Goal: Information Seeking & Learning: Learn about a topic

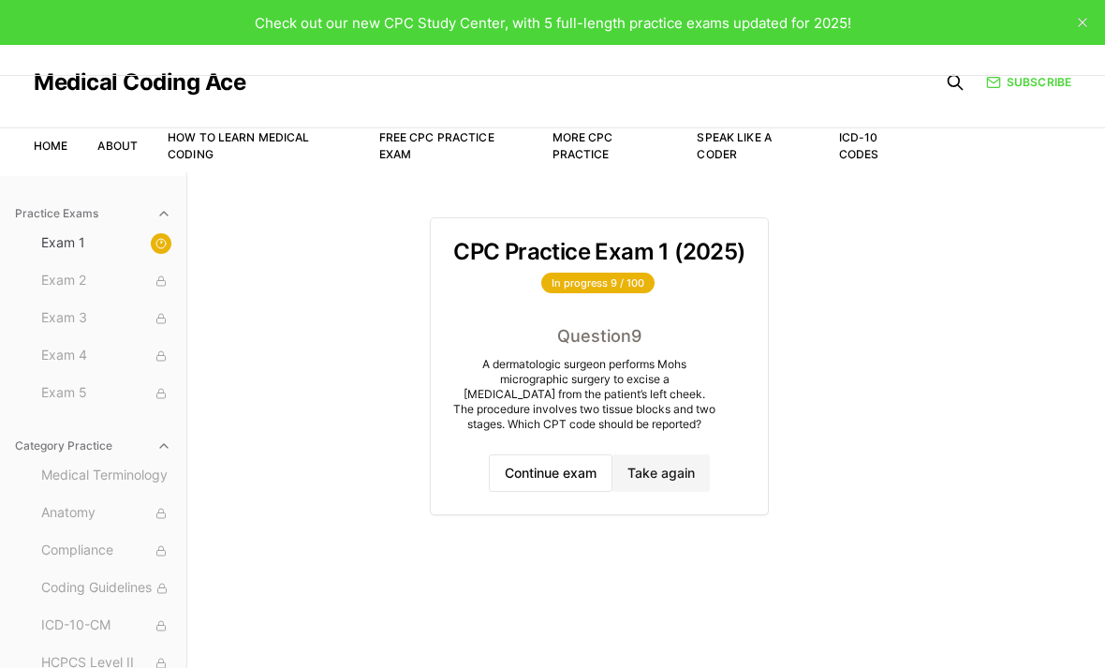
click at [516, 474] on button "Continue exam" at bounding box center [551, 472] width 124 height 37
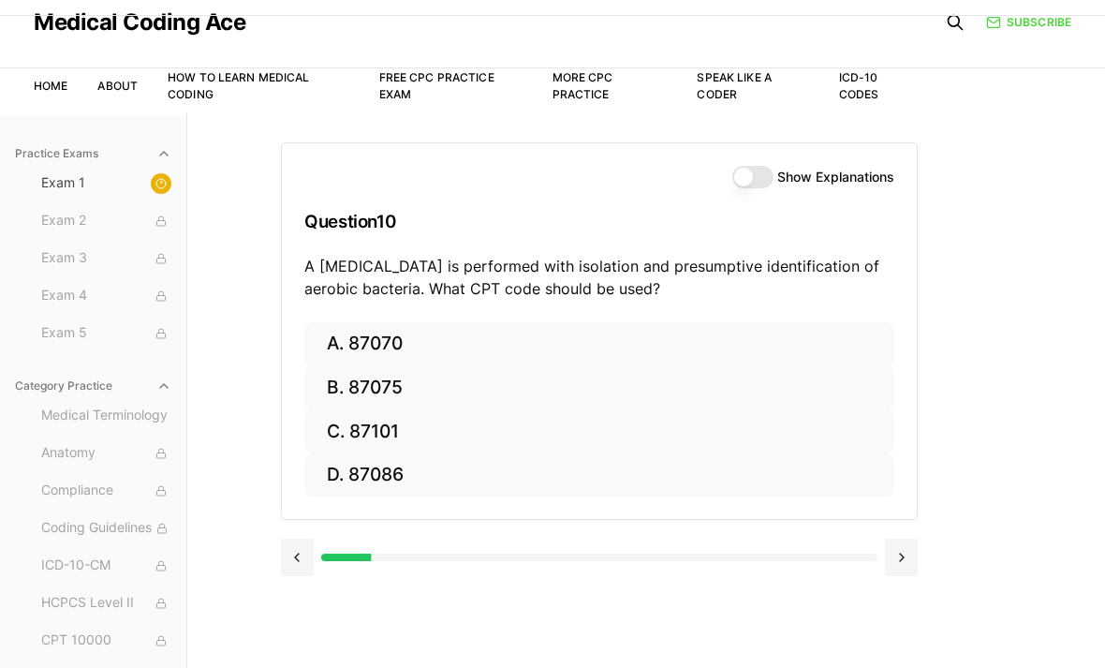
click at [403, 345] on button "A. 87070" at bounding box center [599, 344] width 590 height 44
click at [294, 553] on button at bounding box center [297, 556] width 33 height 37
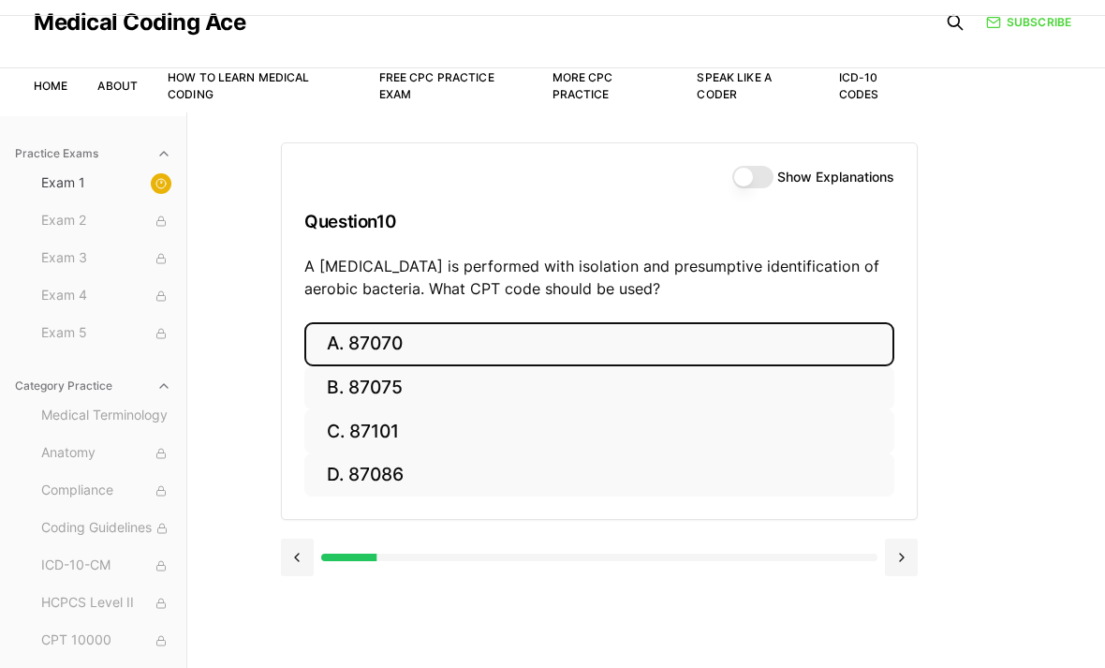
click at [899, 557] on button at bounding box center [901, 556] width 33 height 37
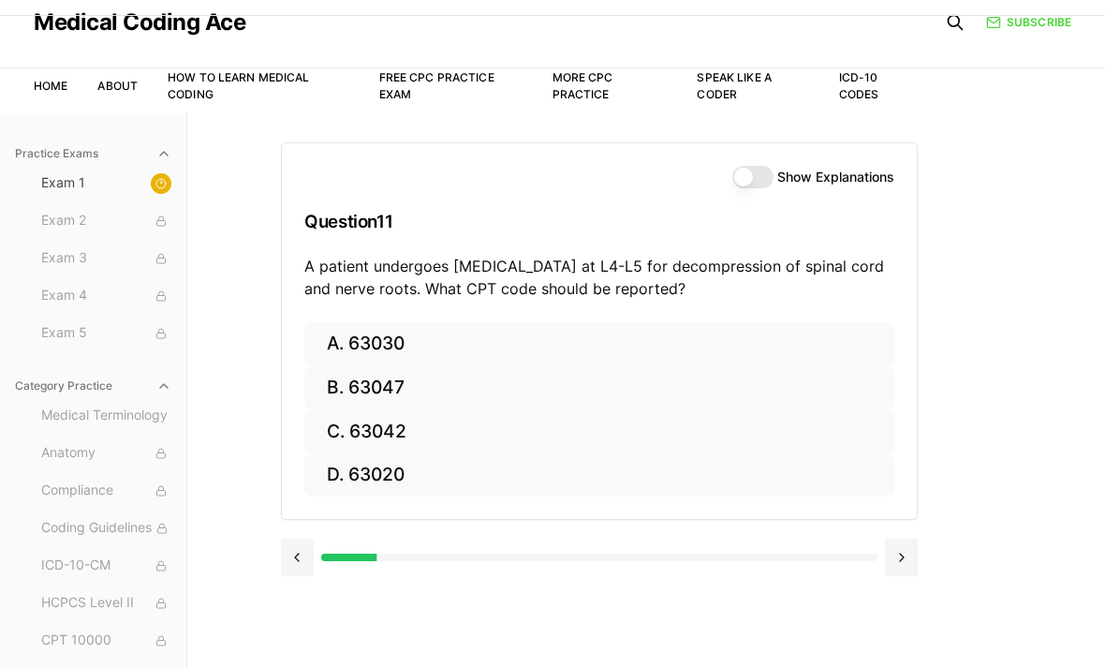
click at [743, 45] on div "Medical Coding Ace" at bounding box center [475, 22] width 883 height 75
click at [792, 45] on div "Medical Coding Ace" at bounding box center [475, 22] width 883 height 75
click at [719, 342] on button "A. 63030" at bounding box center [599, 344] width 590 height 44
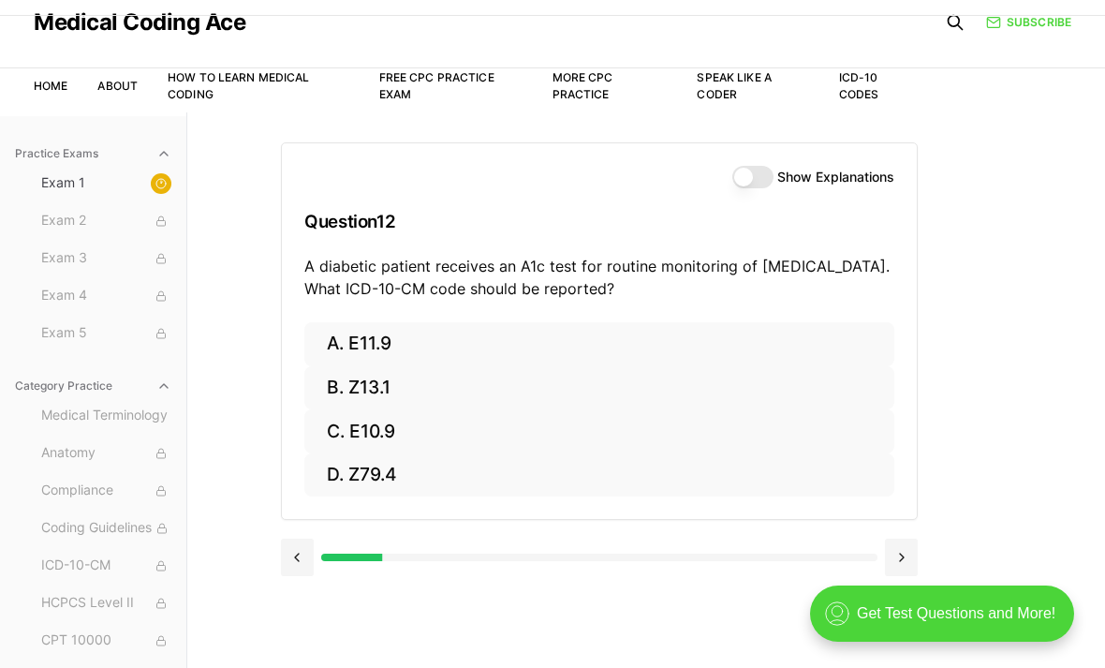
click at [383, 394] on button "B. Z13.1" at bounding box center [599, 388] width 590 height 44
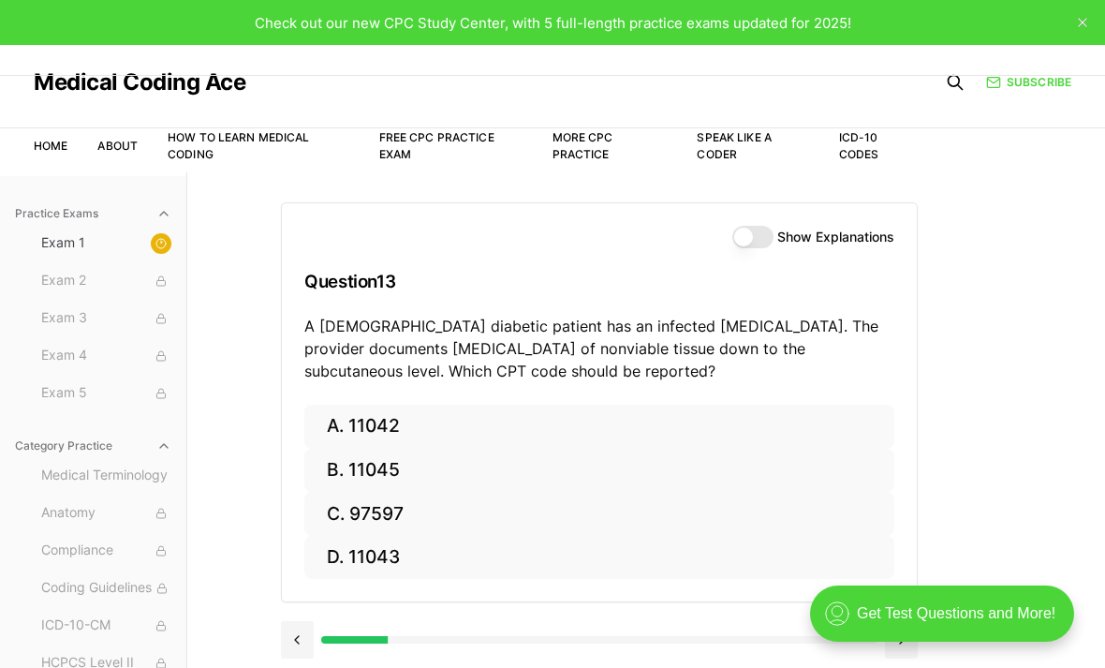
click at [450, 434] on button "A. 11042" at bounding box center [599, 426] width 590 height 44
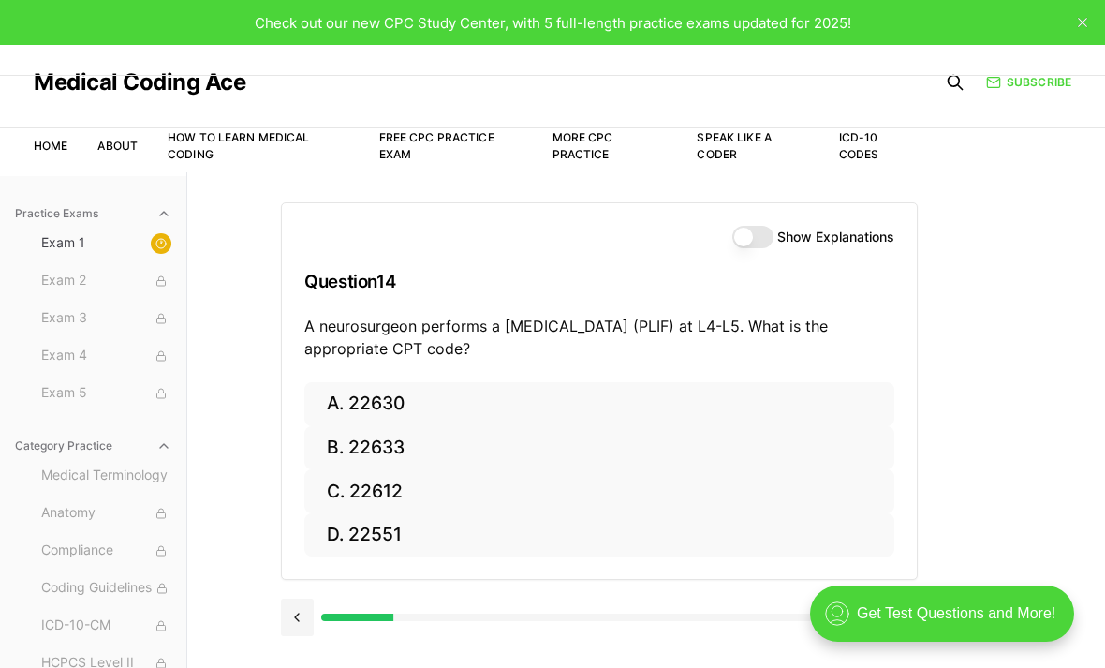
click at [473, 396] on button "A. 22630" at bounding box center [599, 404] width 590 height 44
click at [335, 495] on button "C. R07.9" at bounding box center [599, 491] width 590 height 44
click at [298, 611] on button at bounding box center [297, 616] width 33 height 37
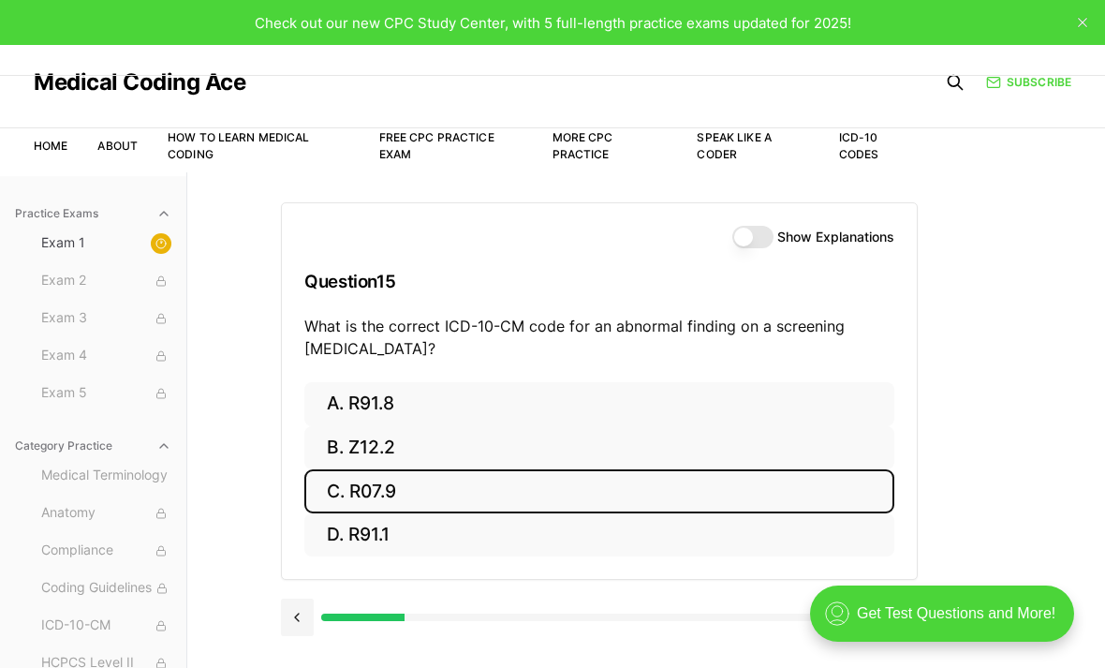
click at [380, 397] on button "A. R91.8" at bounding box center [599, 404] width 590 height 44
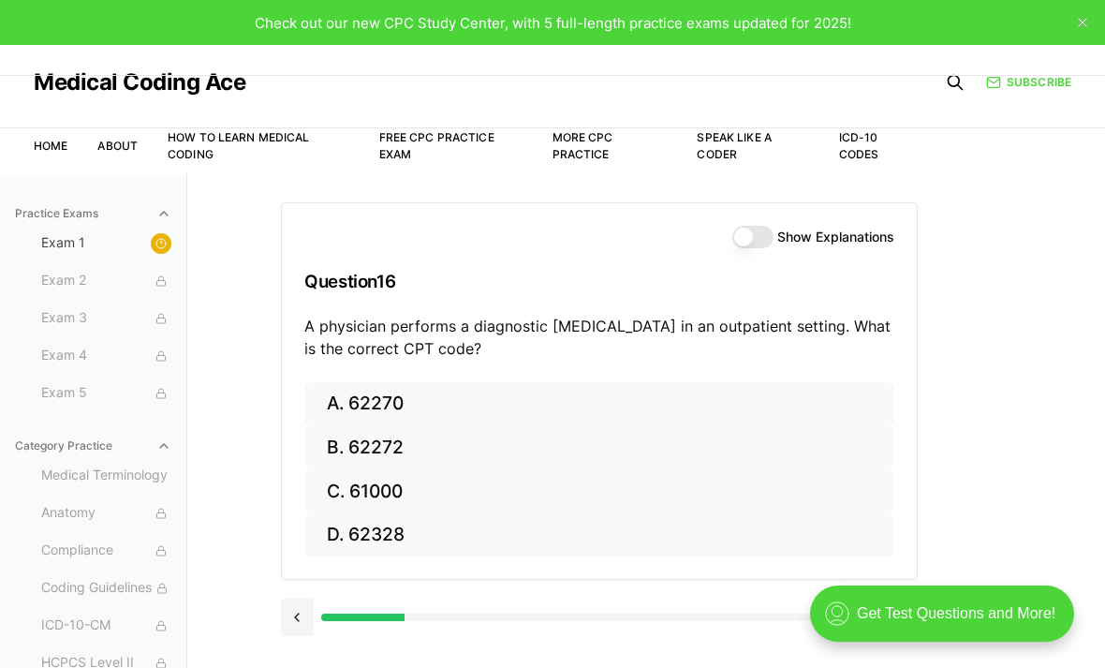
click at [297, 613] on button at bounding box center [297, 616] width 33 height 37
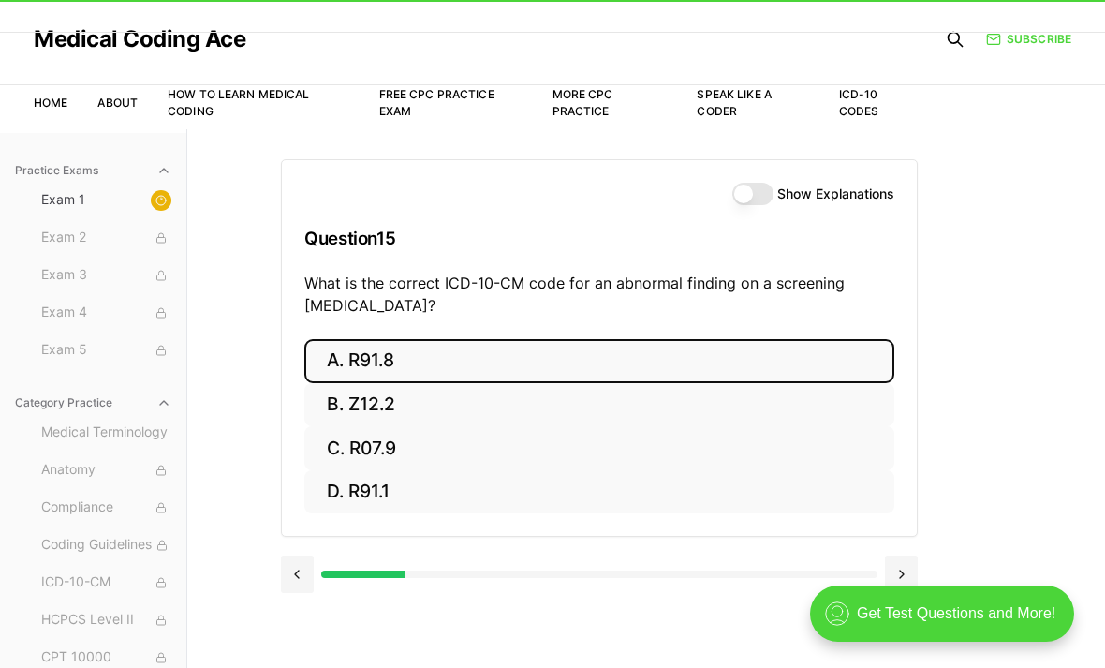
scroll to position [50, 0]
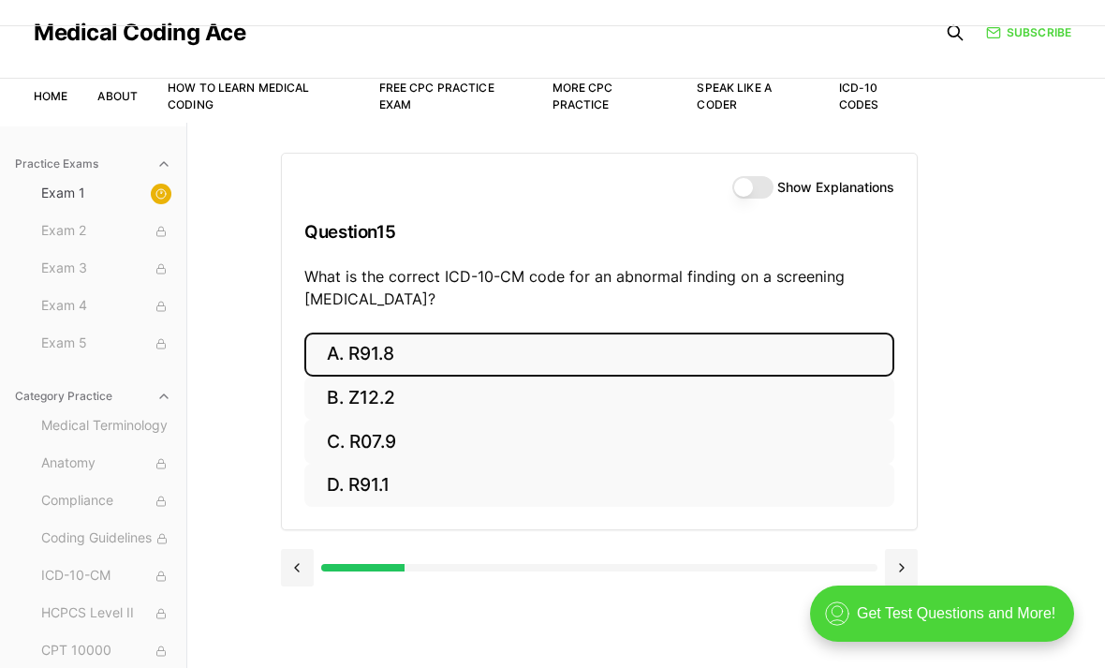
click at [903, 575] on button at bounding box center [901, 567] width 33 height 37
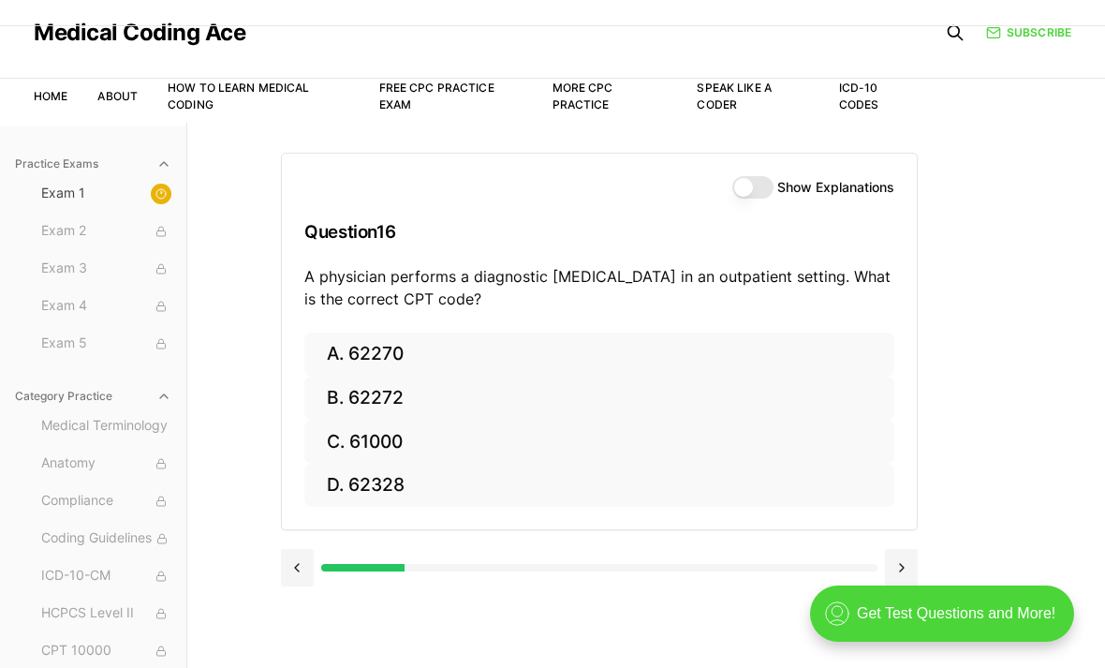
click at [353, 343] on button "A. 62270" at bounding box center [599, 354] width 590 height 44
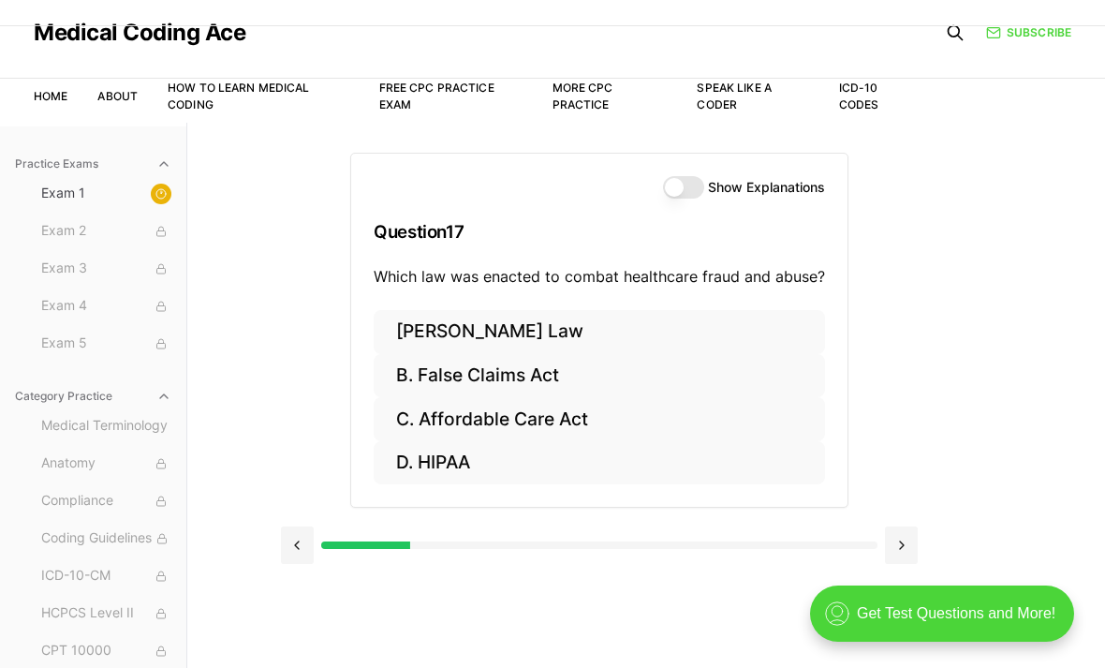
click at [293, 558] on button at bounding box center [297, 544] width 33 height 37
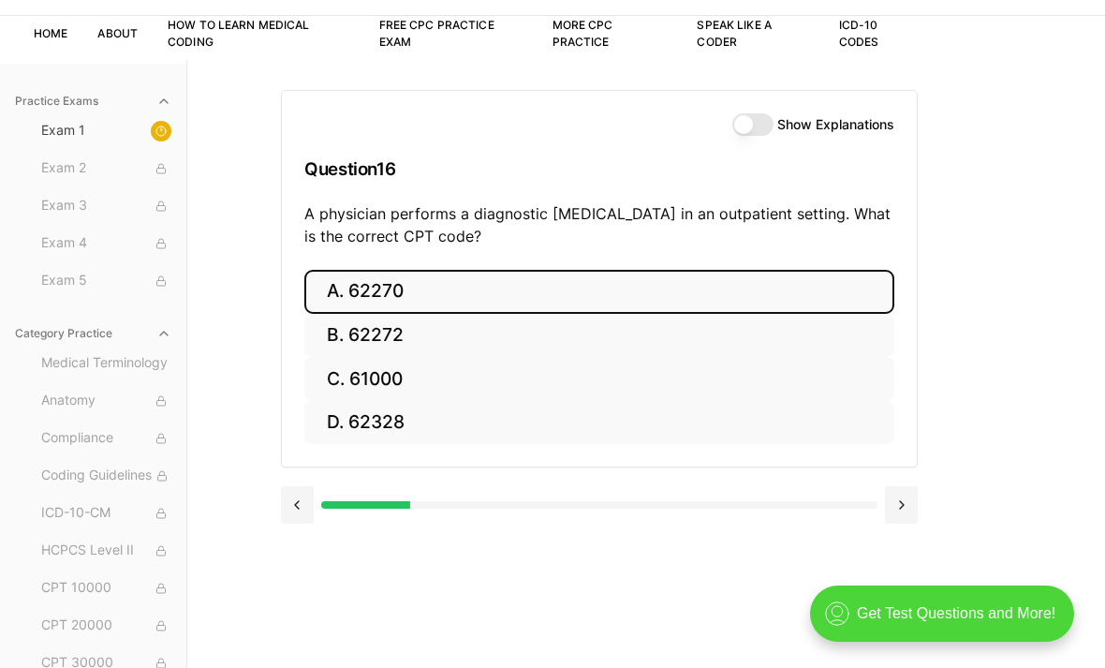
scroll to position [0, 0]
click at [907, 508] on button at bounding box center [901, 504] width 33 height 37
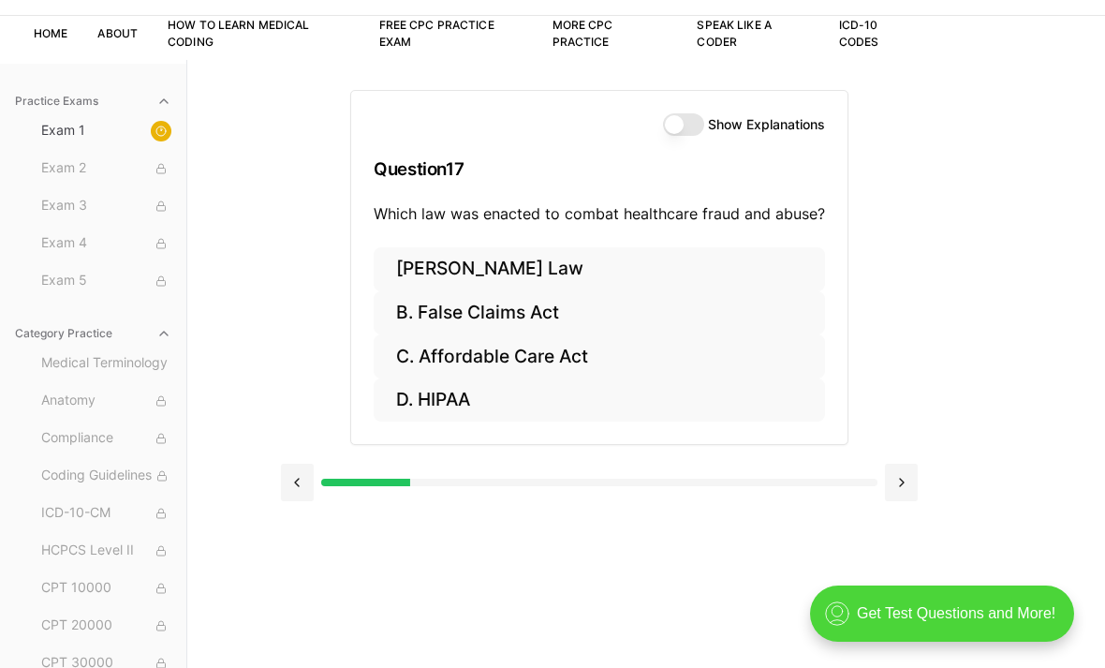
click at [514, 316] on button "B. False Claims Act" at bounding box center [599, 313] width 451 height 44
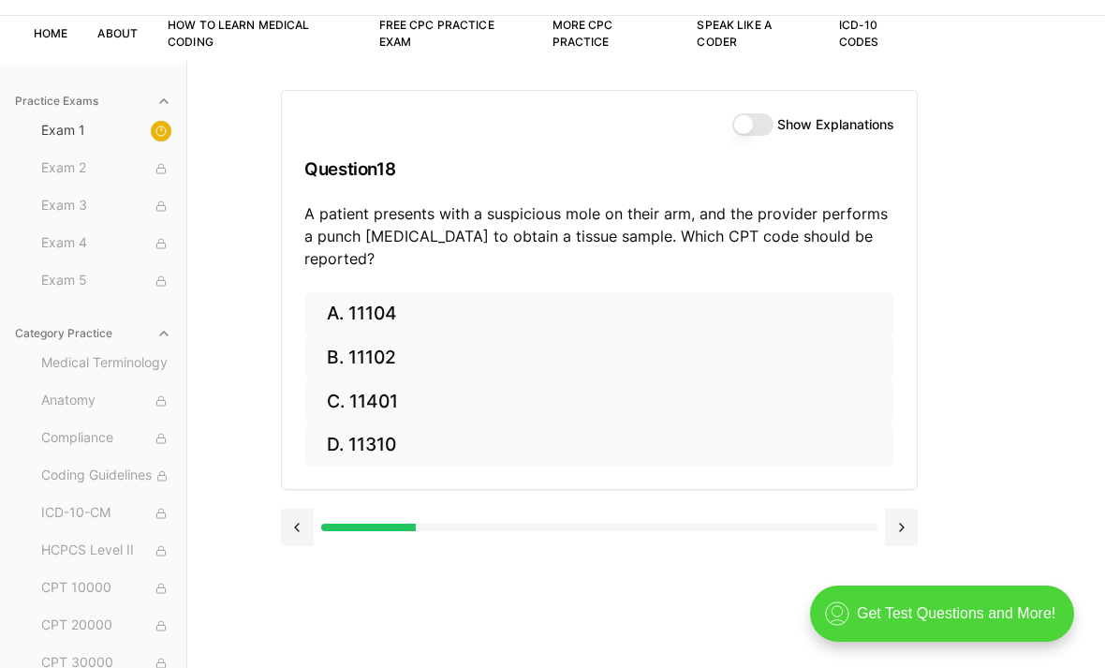
click at [432, 299] on button "A. 11104" at bounding box center [599, 314] width 590 height 44
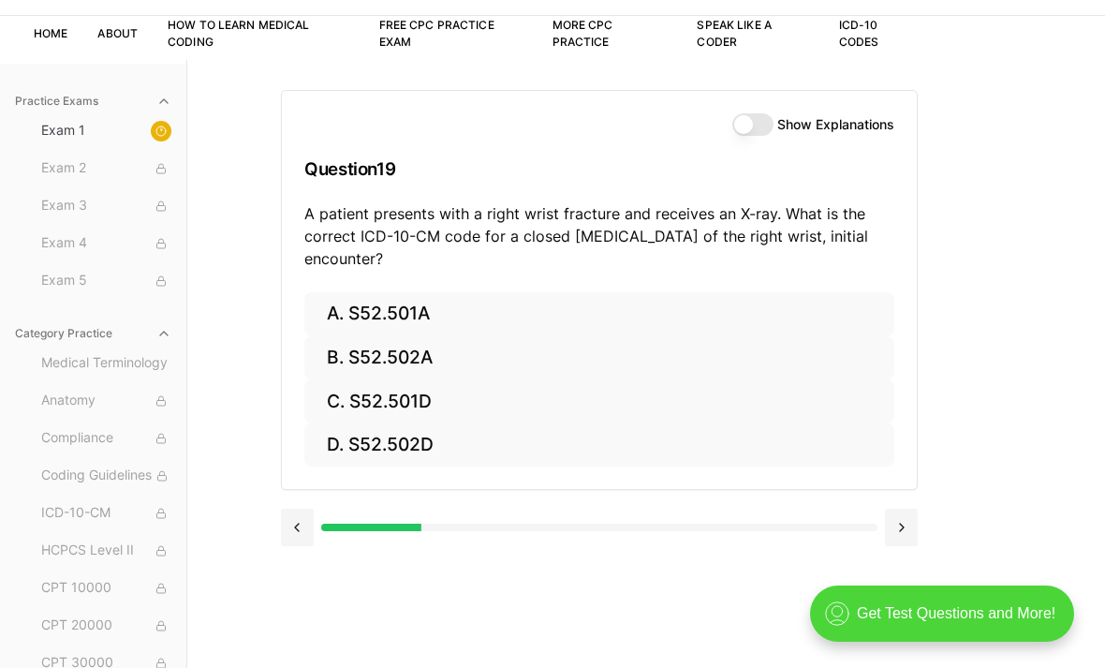
click at [456, 320] on button "A. S52.501A" at bounding box center [599, 314] width 590 height 44
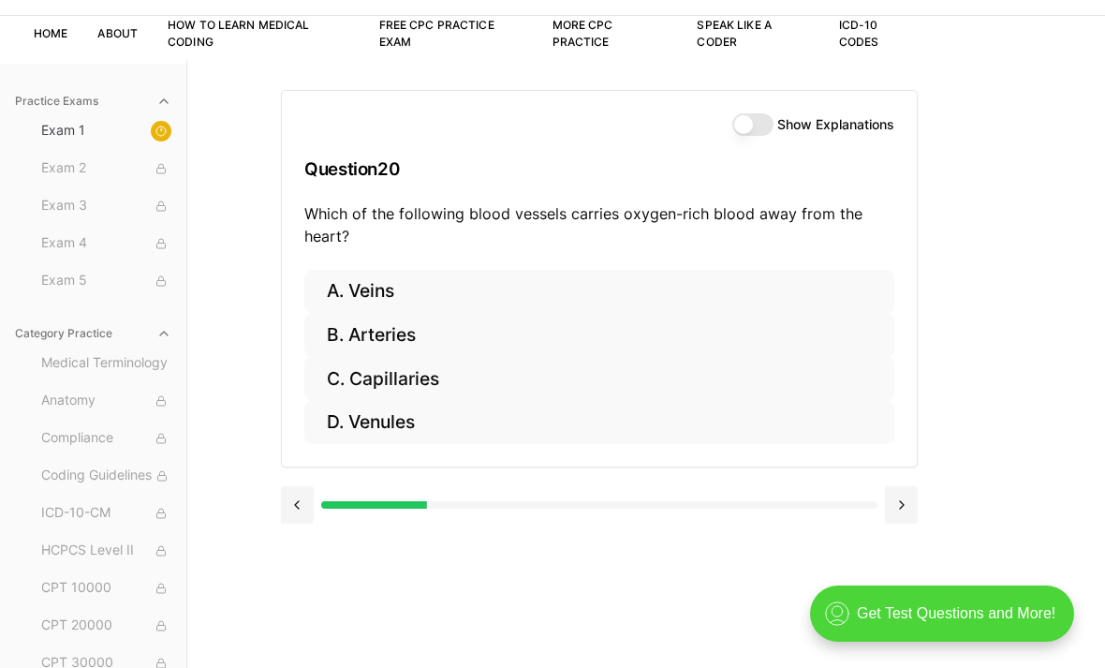
click at [413, 325] on button "B. Arteries" at bounding box center [599, 336] width 590 height 44
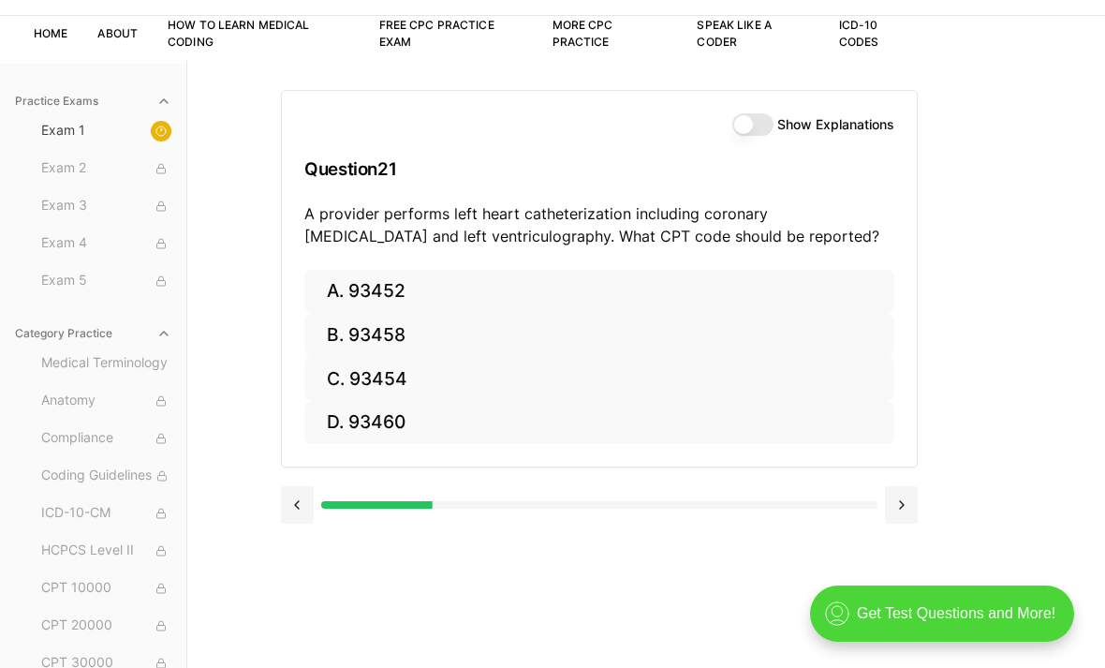
click at [304, 498] on button at bounding box center [297, 504] width 33 height 37
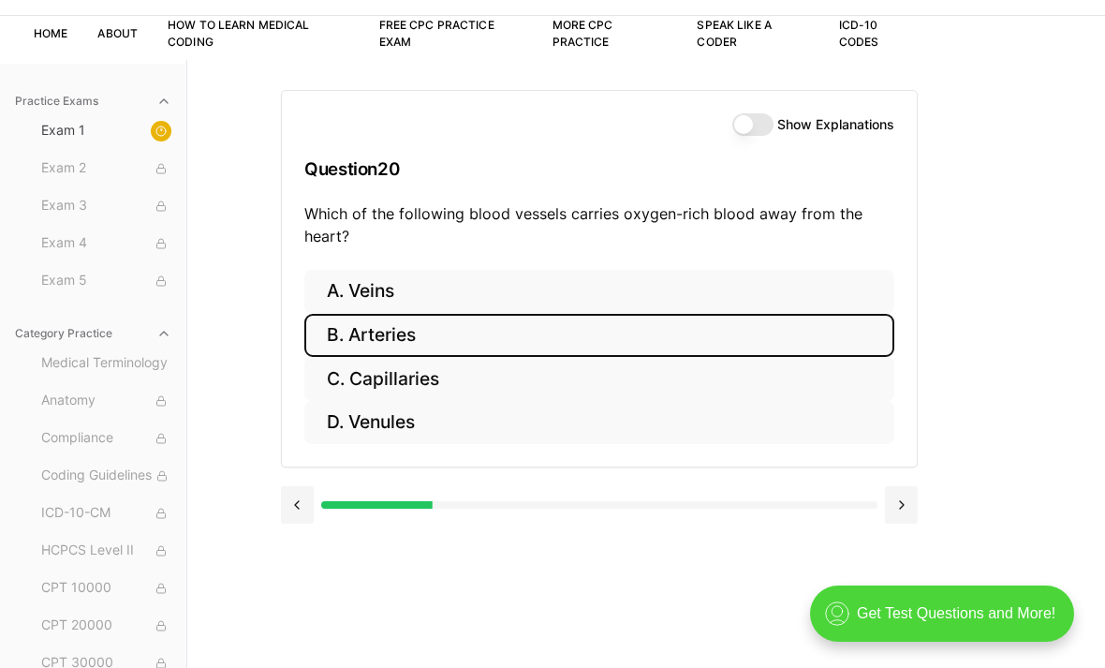
click at [913, 500] on button at bounding box center [901, 504] width 33 height 37
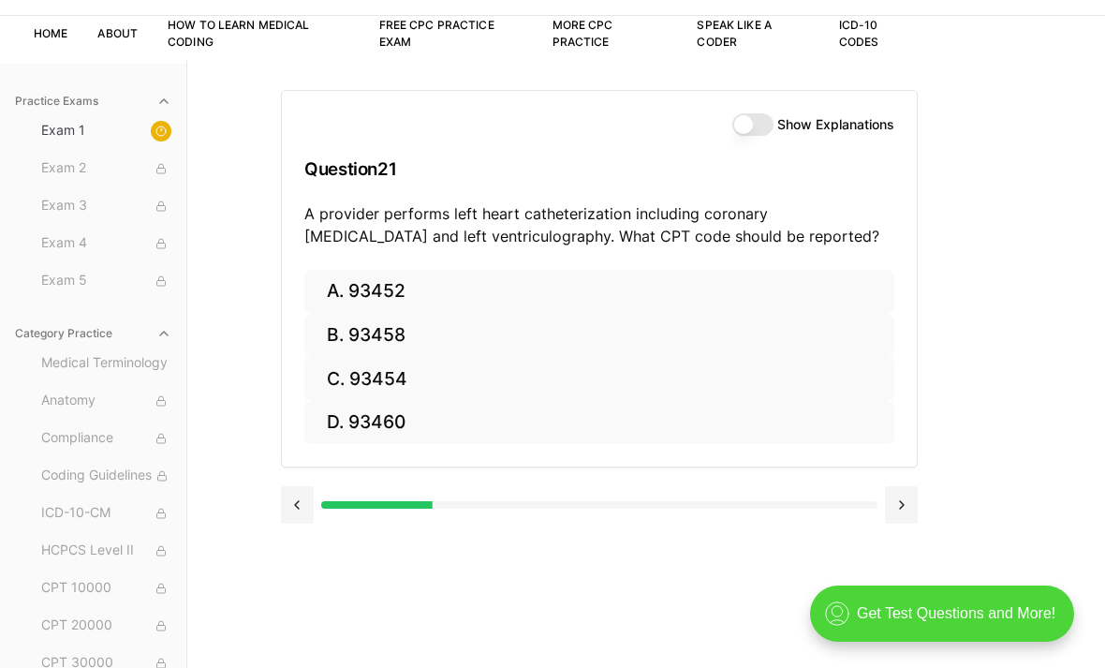
click at [424, 331] on button "B. 93458" at bounding box center [599, 336] width 590 height 44
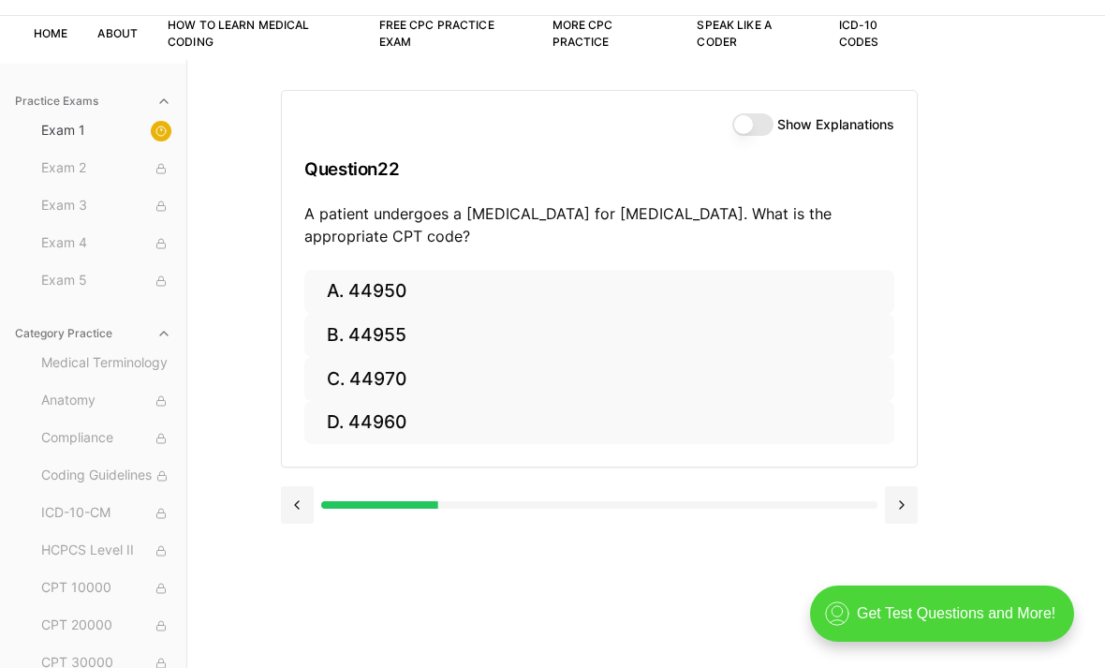
click at [295, 512] on button at bounding box center [297, 504] width 33 height 37
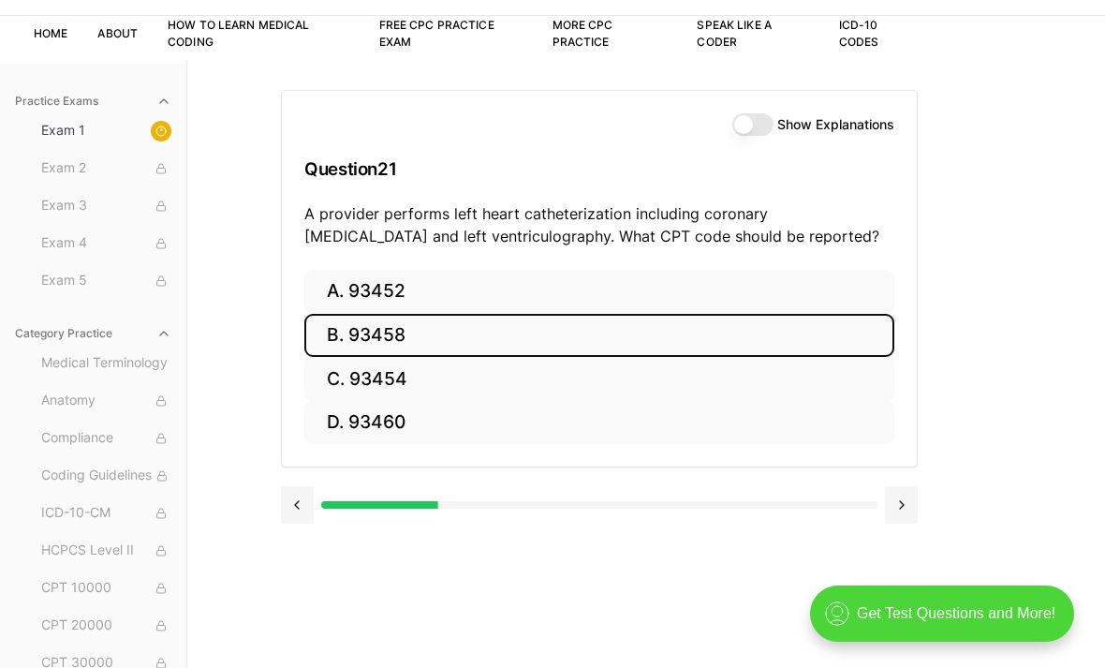
click at [888, 505] on button at bounding box center [901, 504] width 33 height 37
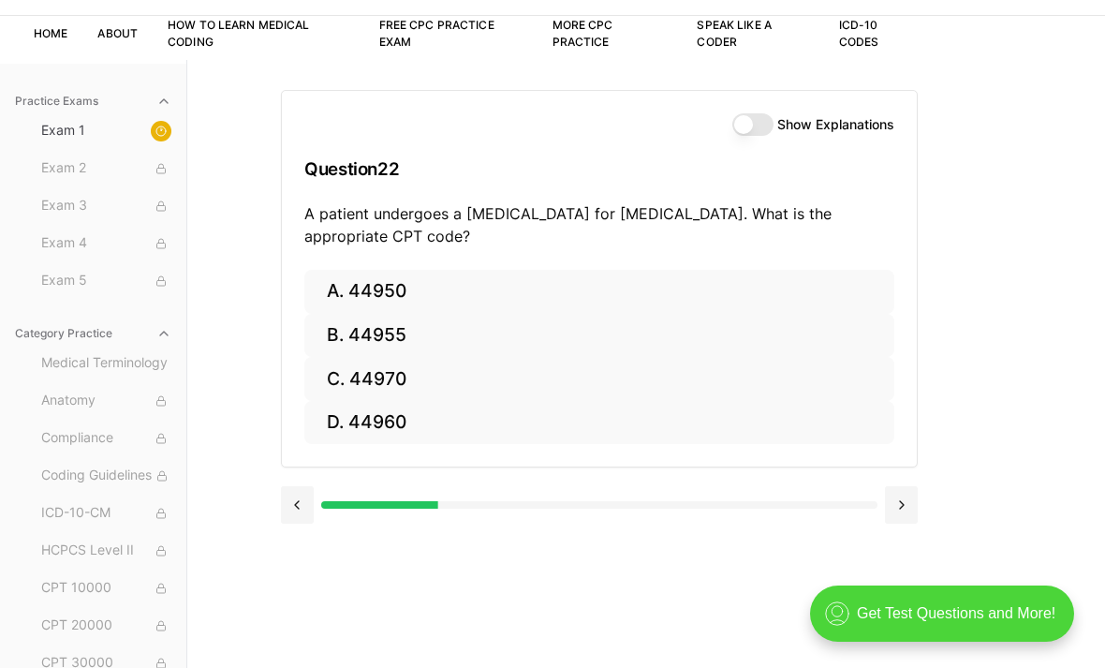
click at [312, 496] on button at bounding box center [297, 504] width 33 height 37
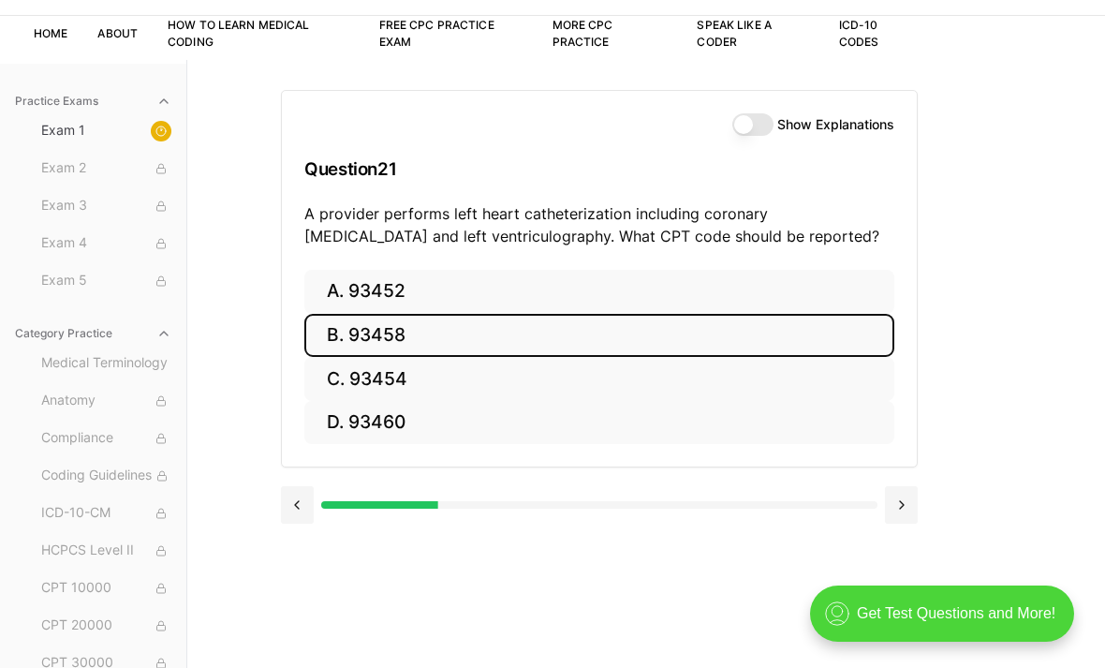
click at [871, 490] on div at bounding box center [599, 504] width 637 height 37
click at [892, 492] on button at bounding box center [901, 504] width 33 height 37
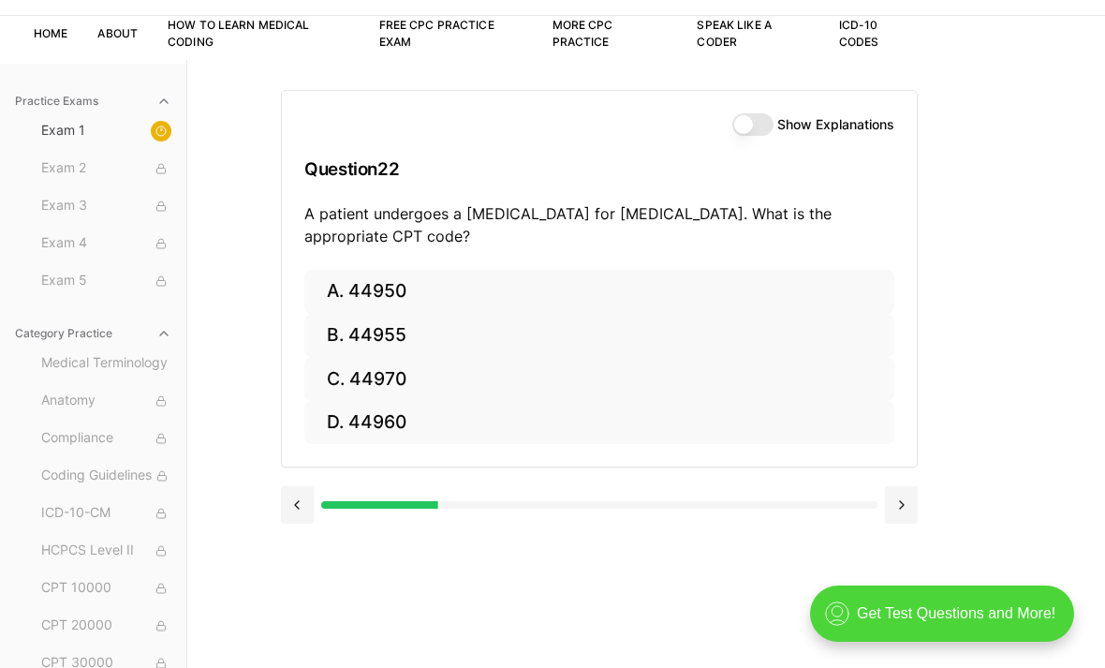
click at [412, 363] on button "C. 44970" at bounding box center [599, 379] width 590 height 44
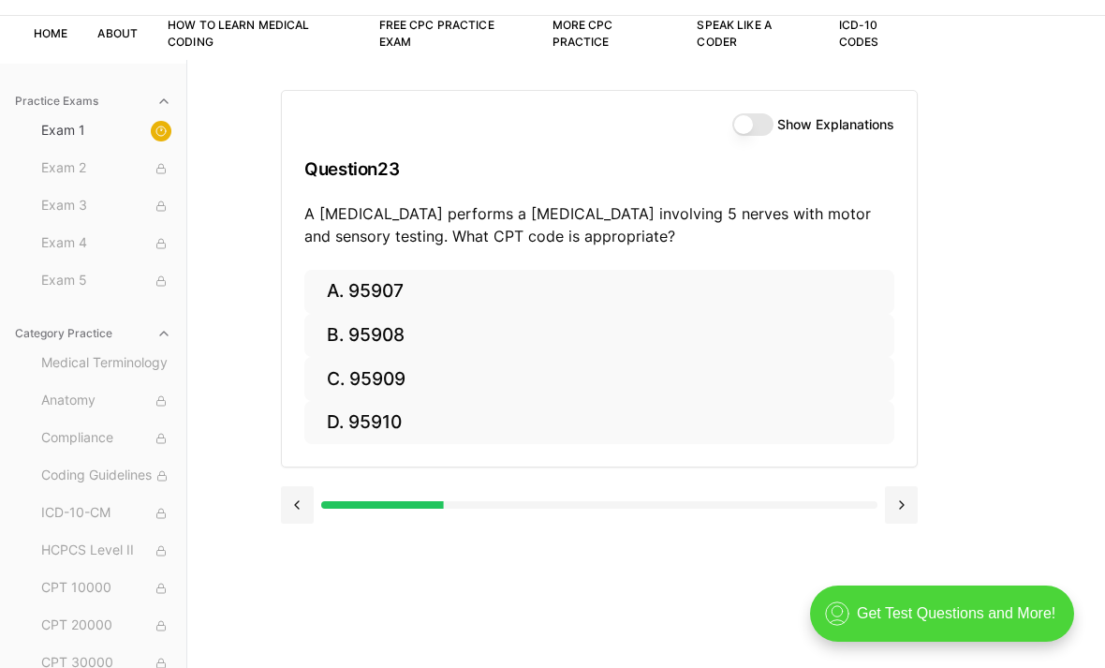
click at [298, 488] on button at bounding box center [297, 504] width 33 height 37
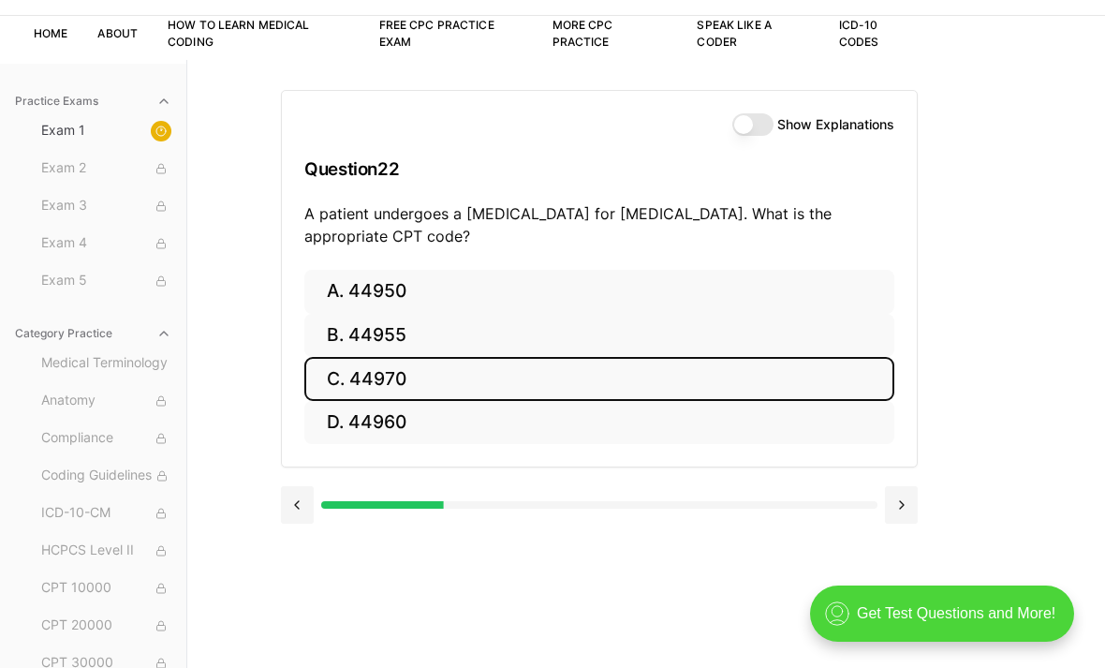
click at [903, 509] on button at bounding box center [901, 504] width 33 height 37
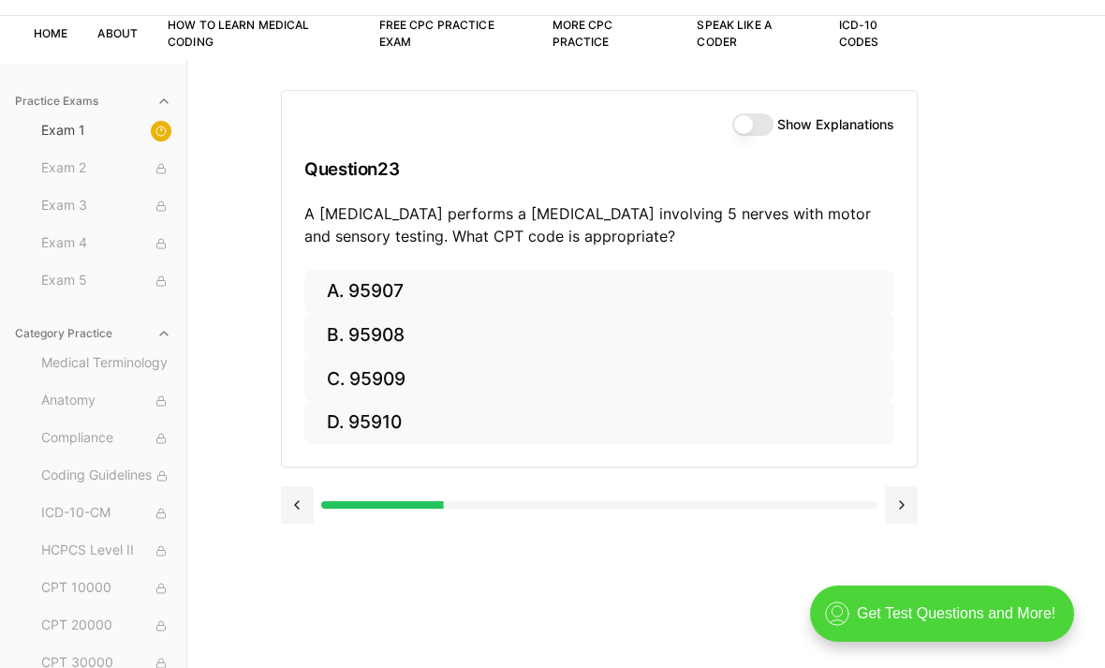
click at [402, 366] on button "C. 95909" at bounding box center [599, 379] width 590 height 44
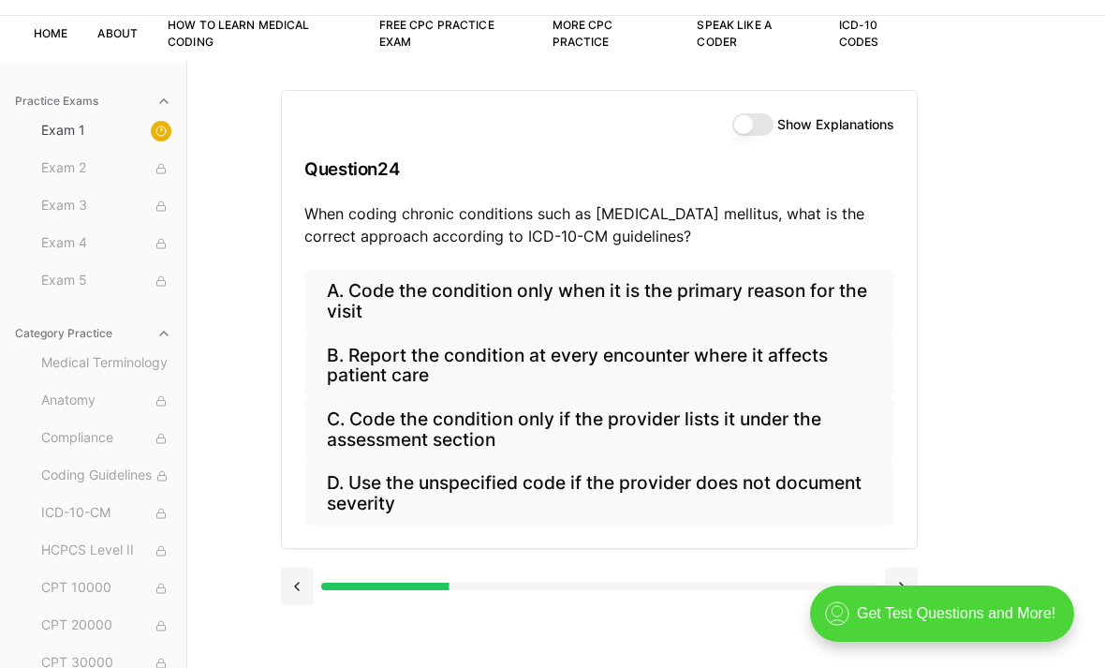
click at [300, 579] on button at bounding box center [297, 585] width 33 height 37
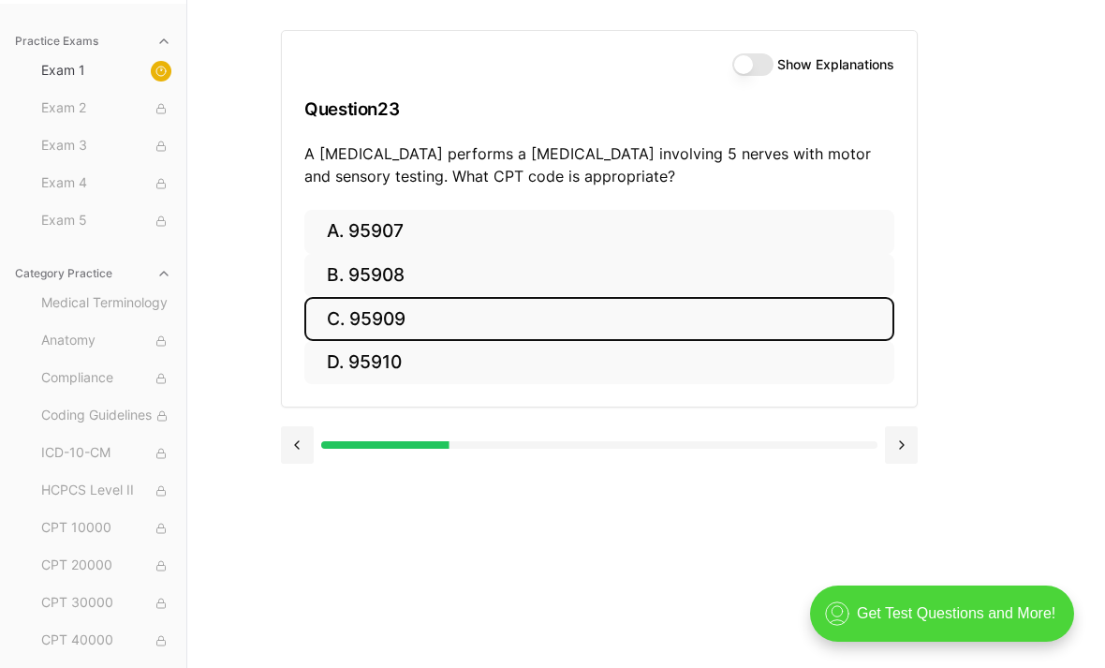
click at [669, 359] on button "D. 95910" at bounding box center [599, 363] width 590 height 44
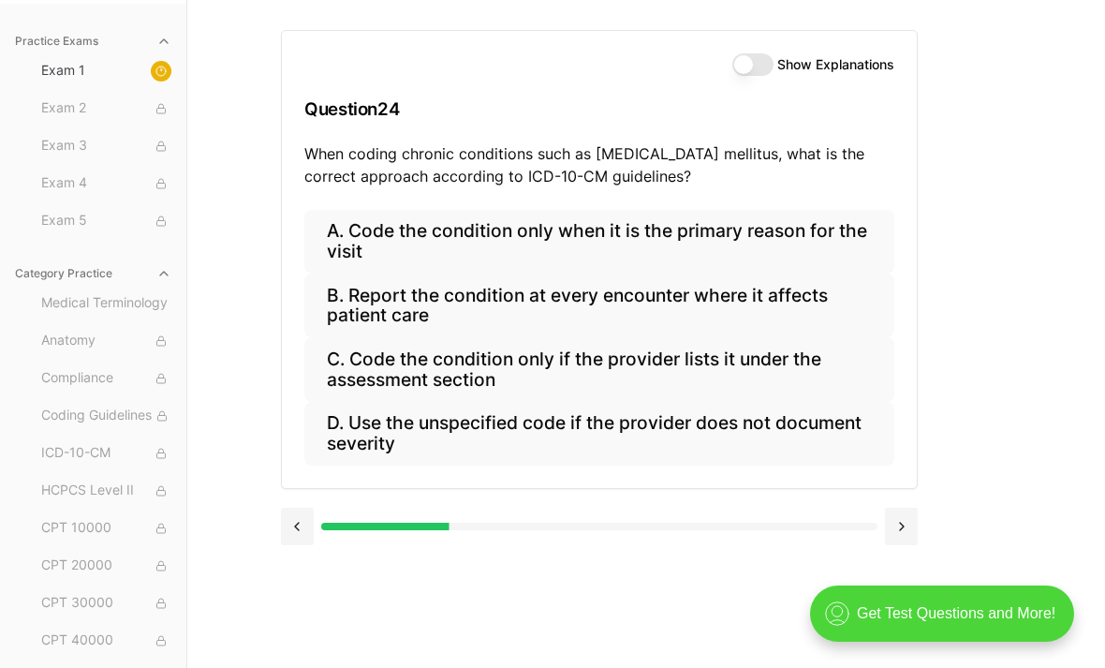
click at [532, 330] on button "B. Report the condition at every encounter where it affects patient care" at bounding box center [599, 305] width 590 height 64
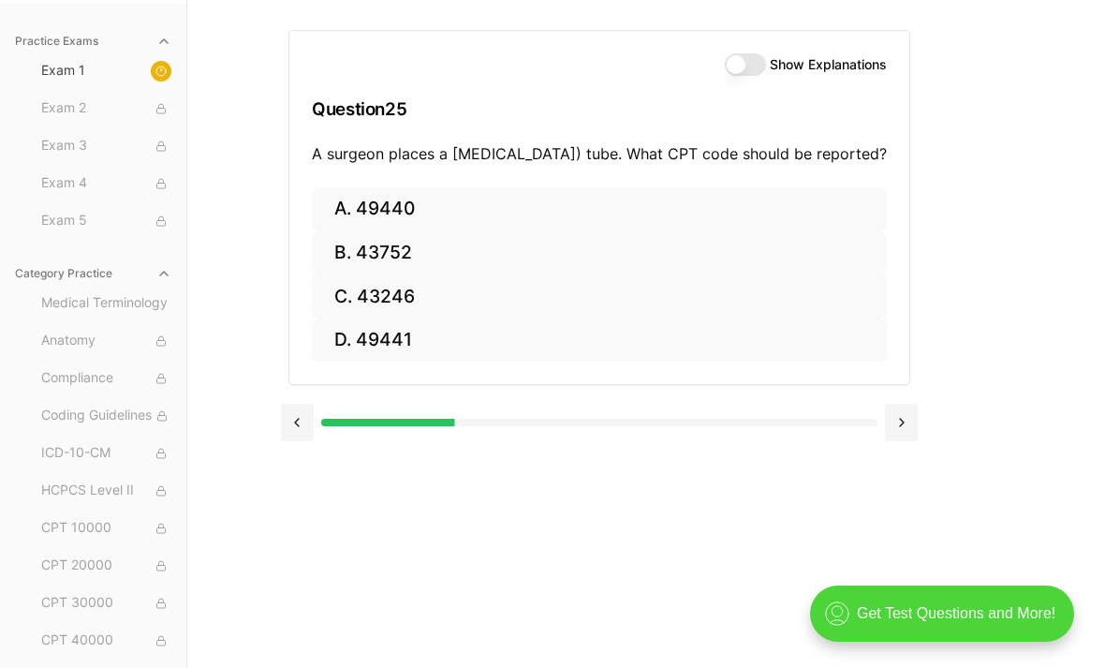
click at [294, 436] on button at bounding box center [297, 422] width 33 height 37
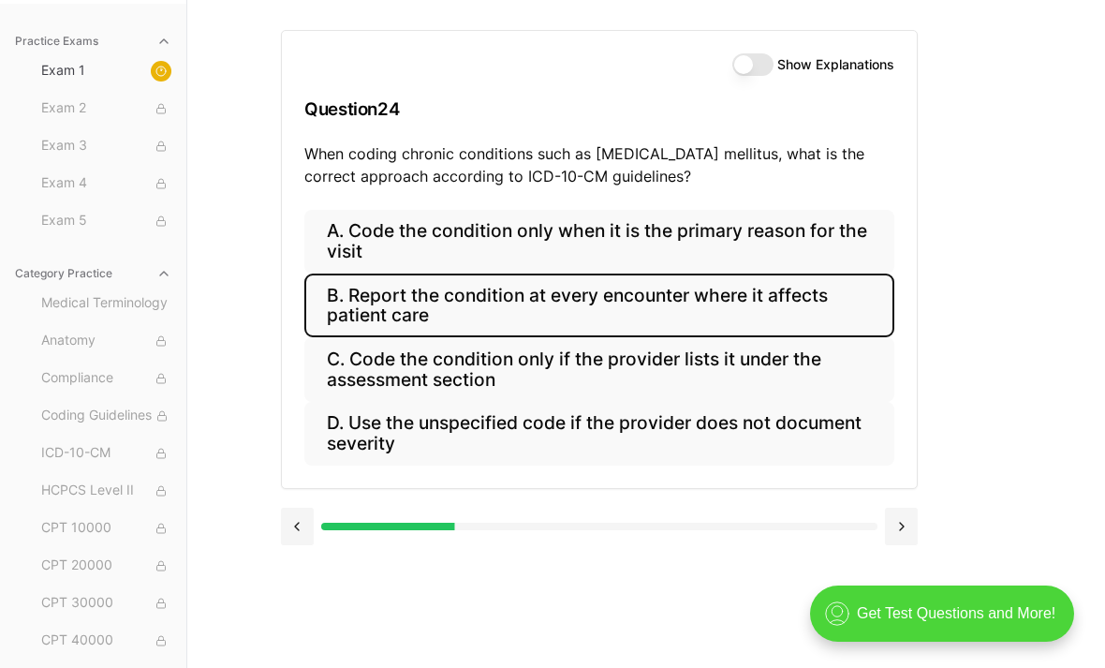
click at [897, 513] on button at bounding box center [901, 525] width 33 height 37
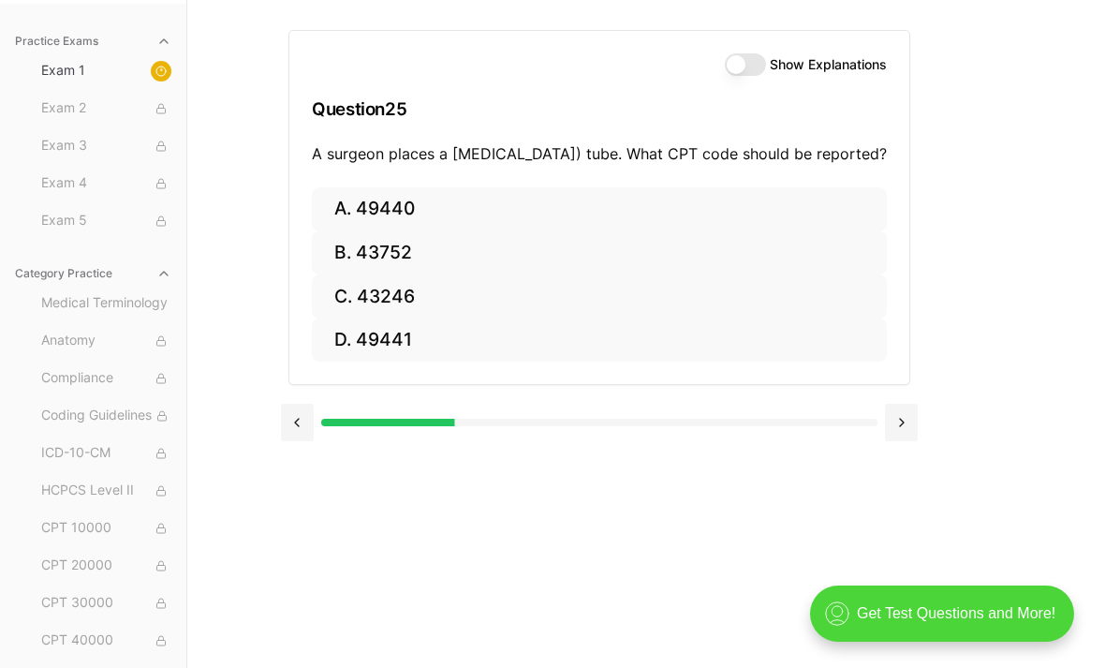
click at [403, 228] on button "A. 49440" at bounding box center [599, 209] width 575 height 44
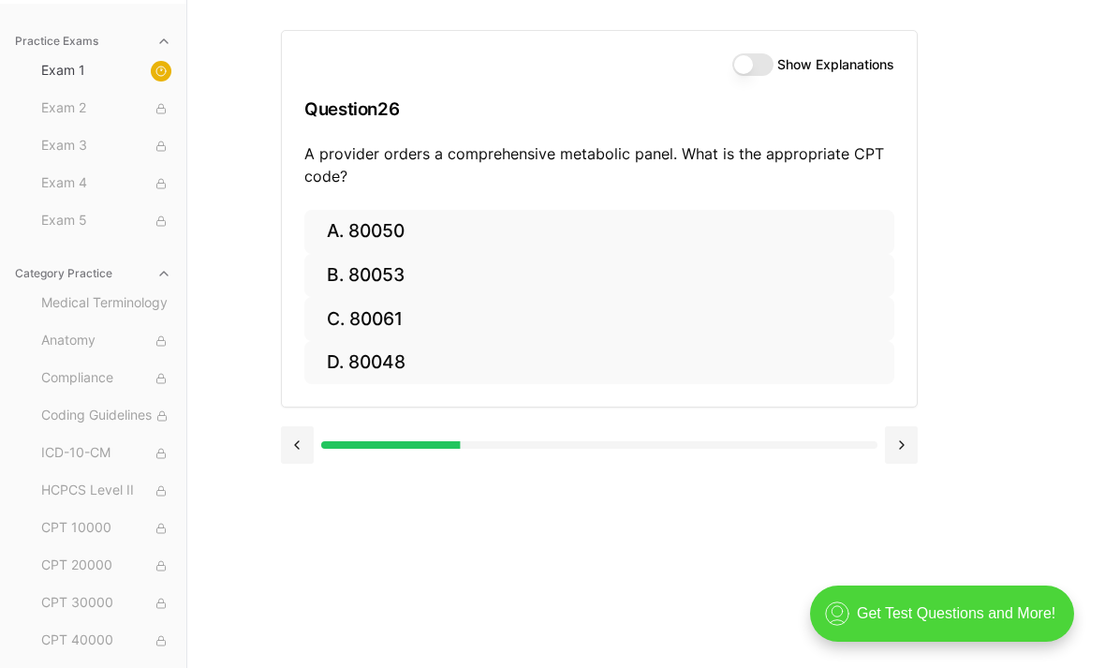
click at [302, 445] on button at bounding box center [297, 444] width 33 height 37
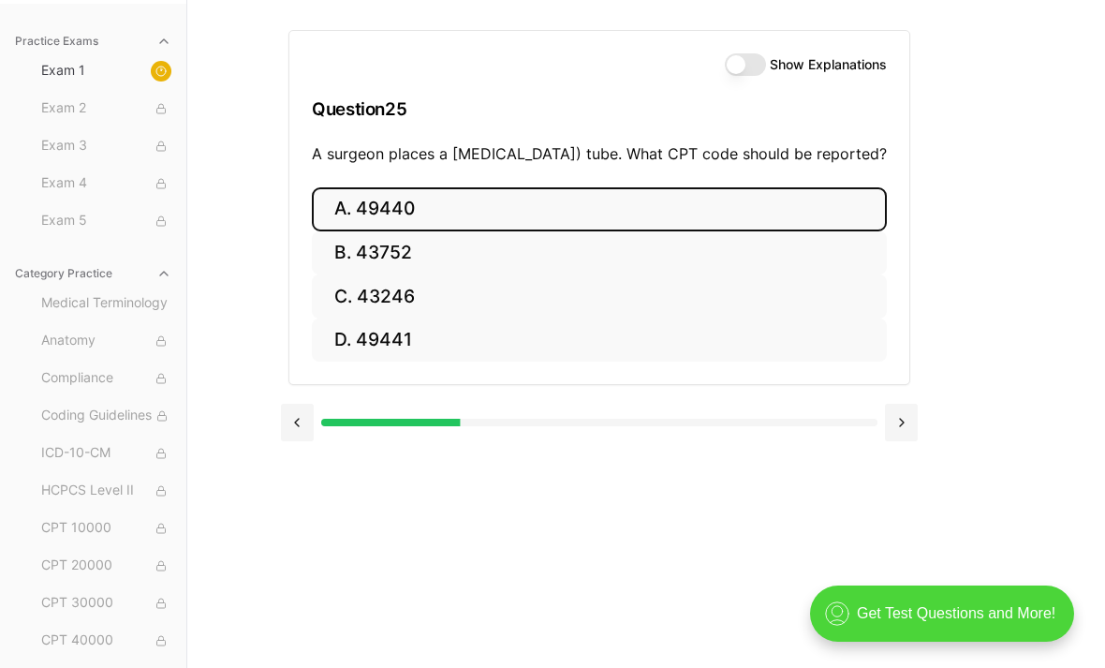
click at [417, 316] on button "C. 43246" at bounding box center [599, 296] width 575 height 44
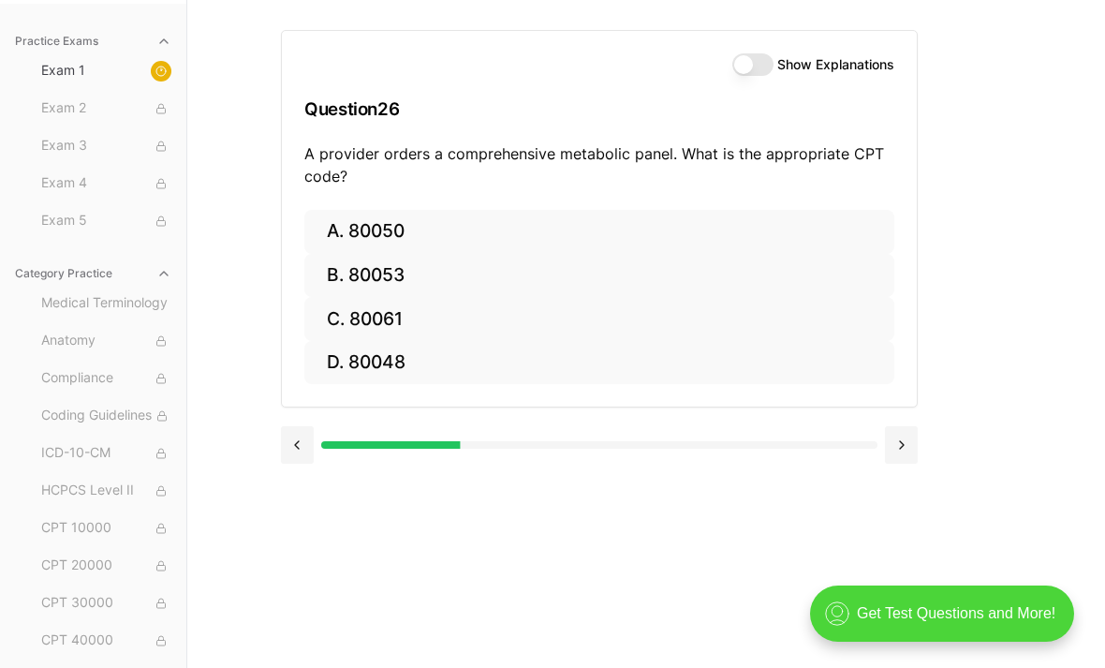
click at [446, 257] on button "B. 80053" at bounding box center [599, 276] width 590 height 44
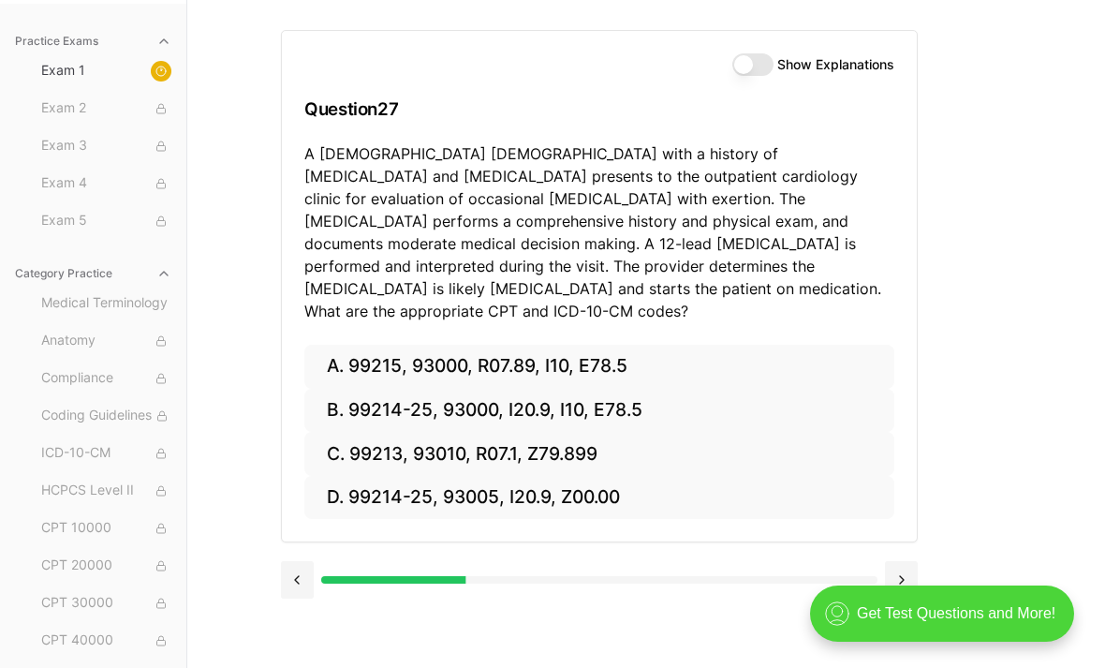
click at [529, 389] on button "B. 99214-25, 93000, I20.9, I10, E78.5" at bounding box center [599, 411] width 590 height 44
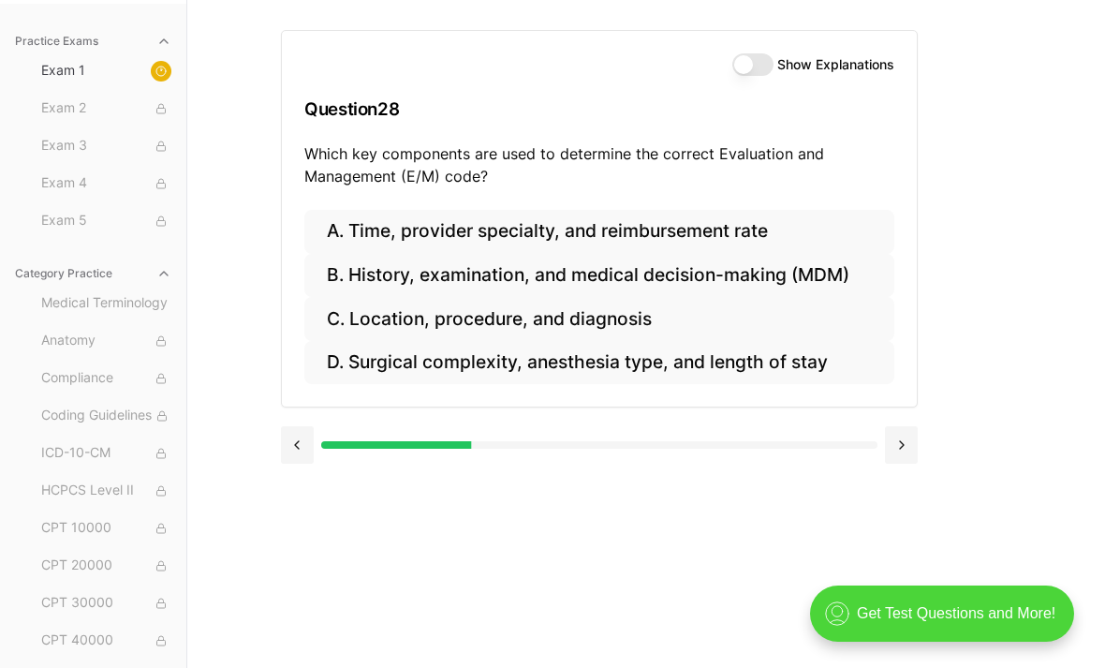
click at [809, 282] on button "B. History, examination, and medical decision-making (MDM)" at bounding box center [599, 276] width 590 height 44
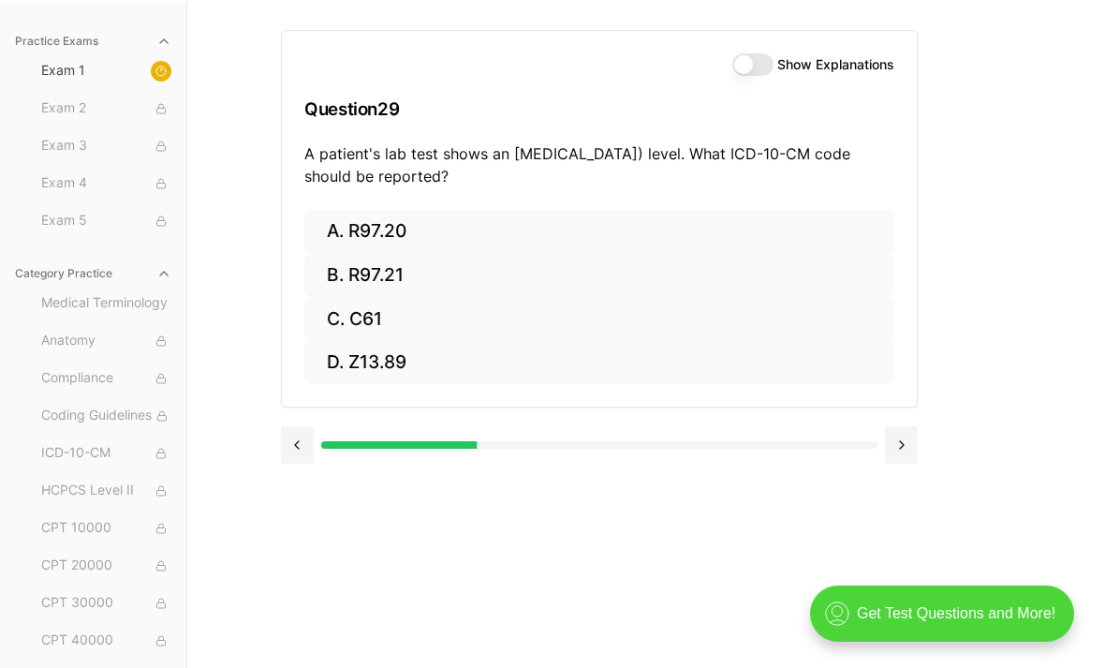
click at [560, 247] on button "A. R97.20" at bounding box center [599, 232] width 590 height 44
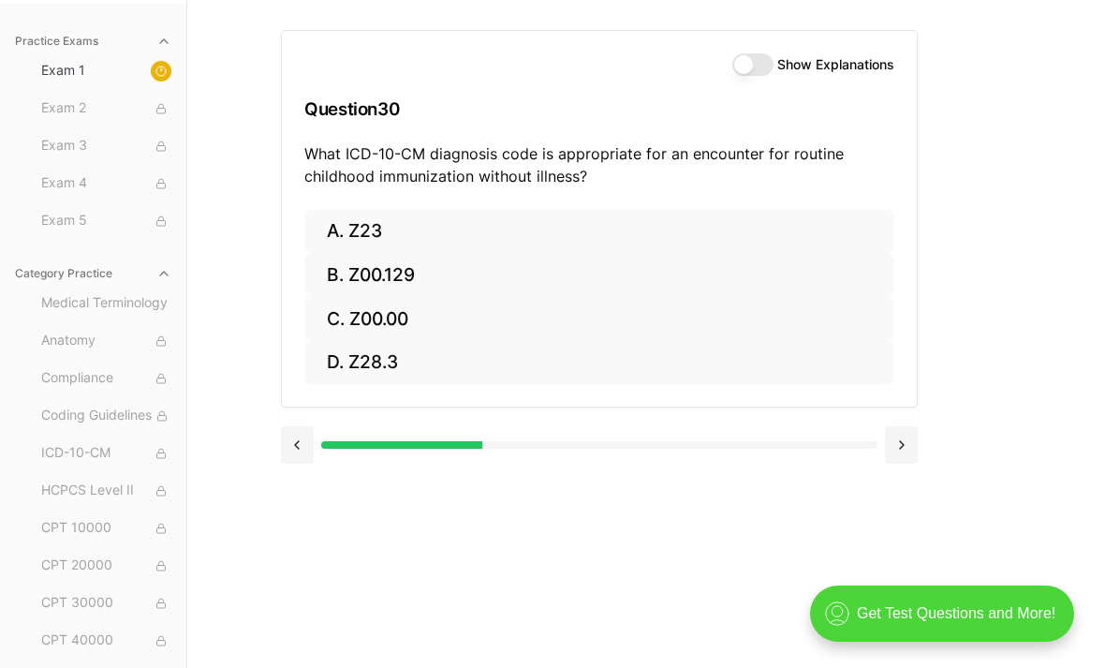
click at [307, 444] on button at bounding box center [297, 444] width 33 height 37
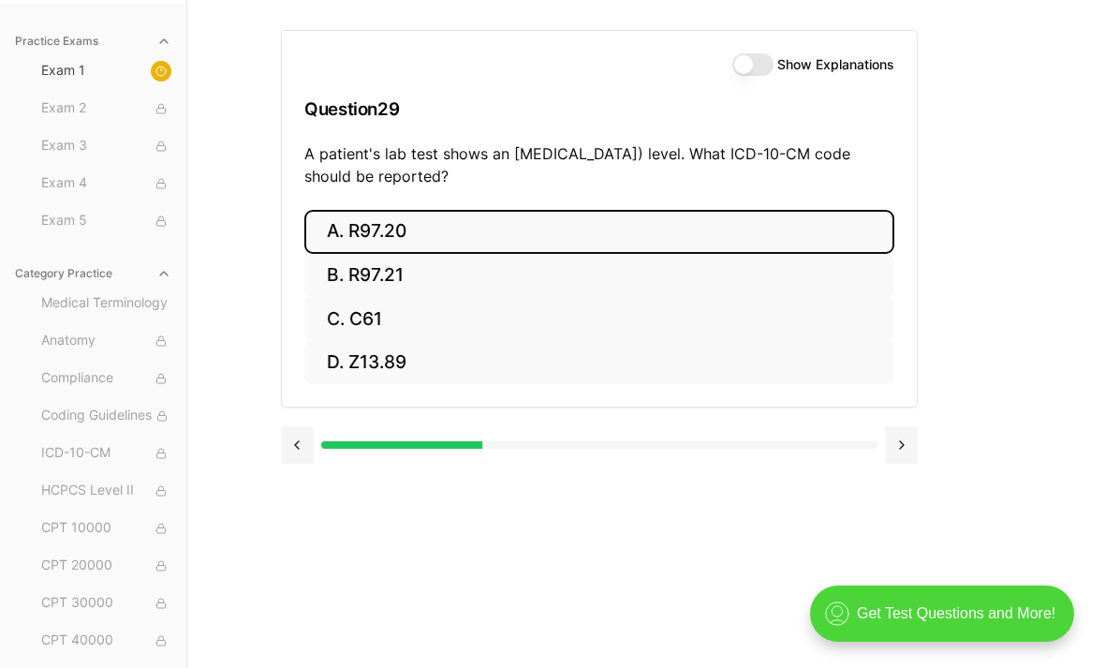
click at [901, 426] on button at bounding box center [901, 444] width 33 height 37
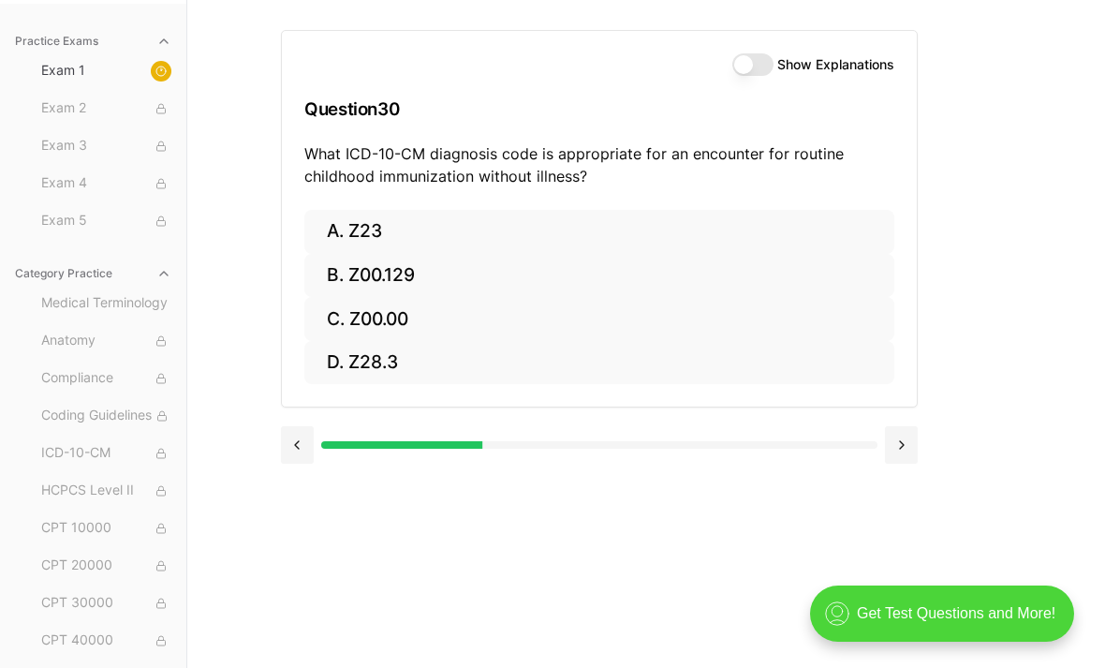
click at [353, 225] on button "A. Z23" at bounding box center [599, 232] width 590 height 44
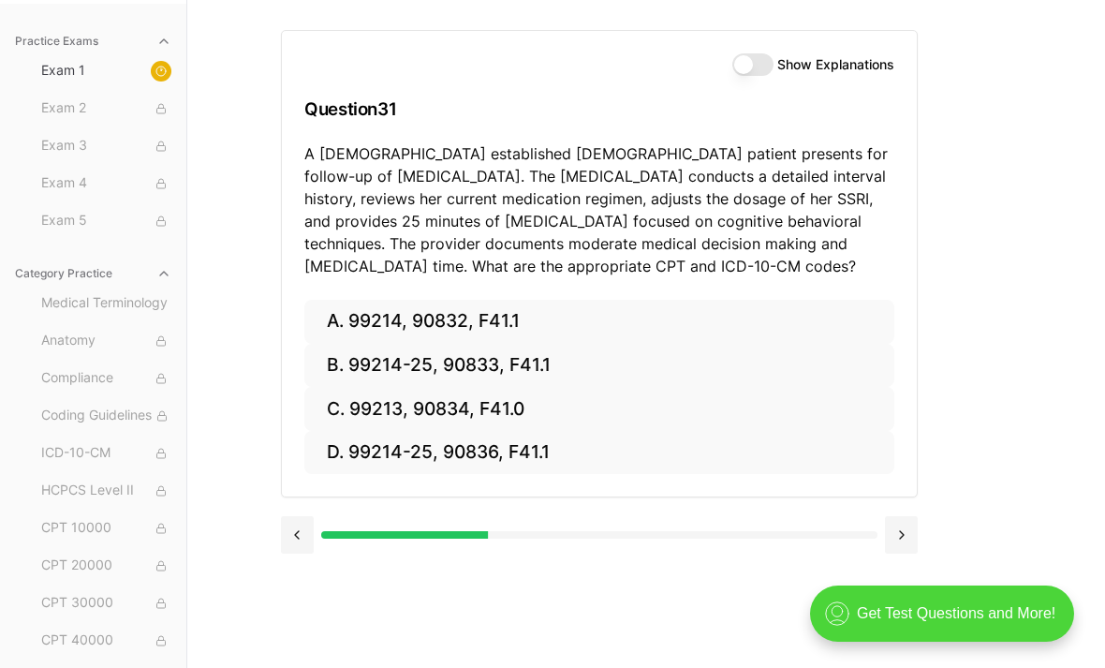
click at [299, 538] on button at bounding box center [297, 534] width 33 height 37
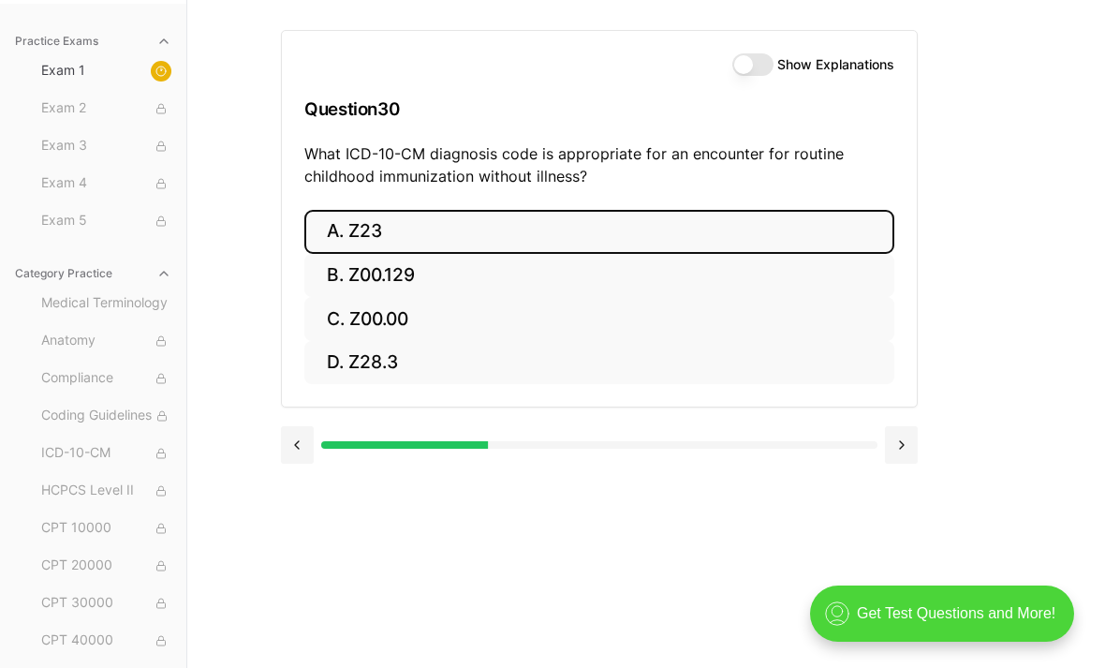
click at [899, 450] on button at bounding box center [901, 444] width 33 height 37
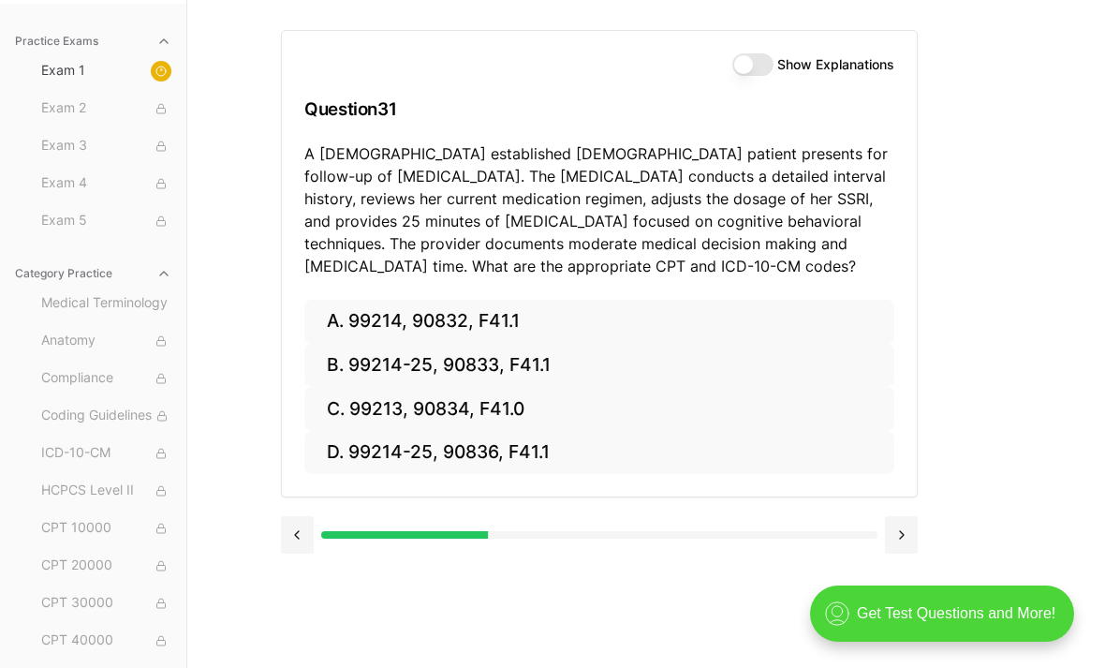
click at [483, 379] on button "B. 99214-25, 90833, F41.1" at bounding box center [599, 366] width 590 height 44
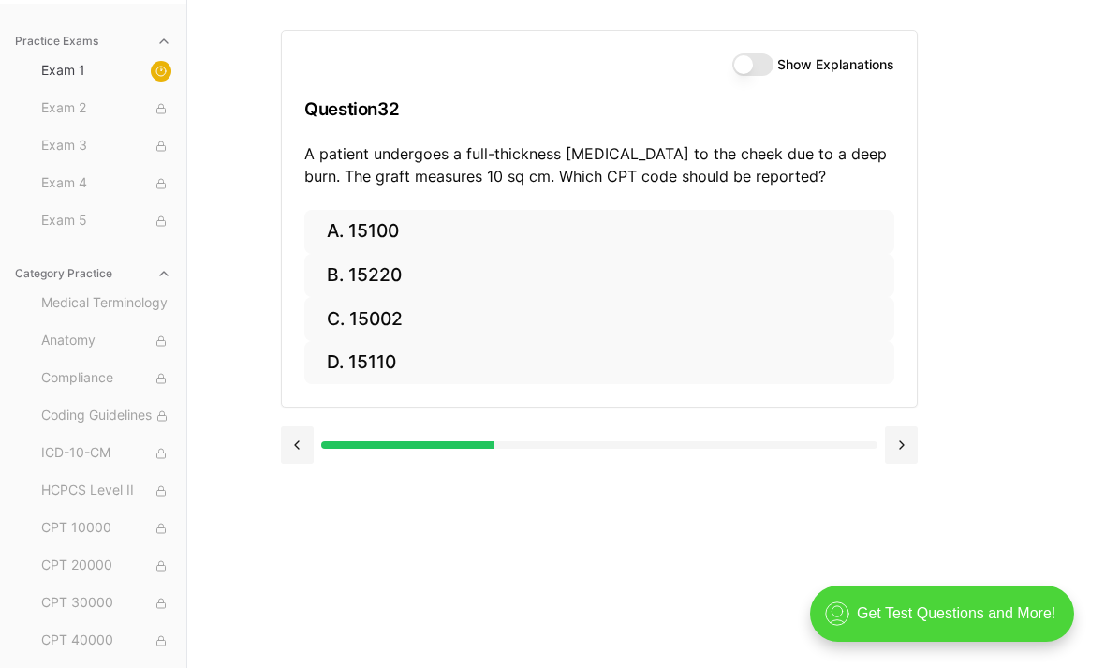
click at [290, 434] on button at bounding box center [297, 444] width 33 height 37
